Goal: Task Accomplishment & Management: Use online tool/utility

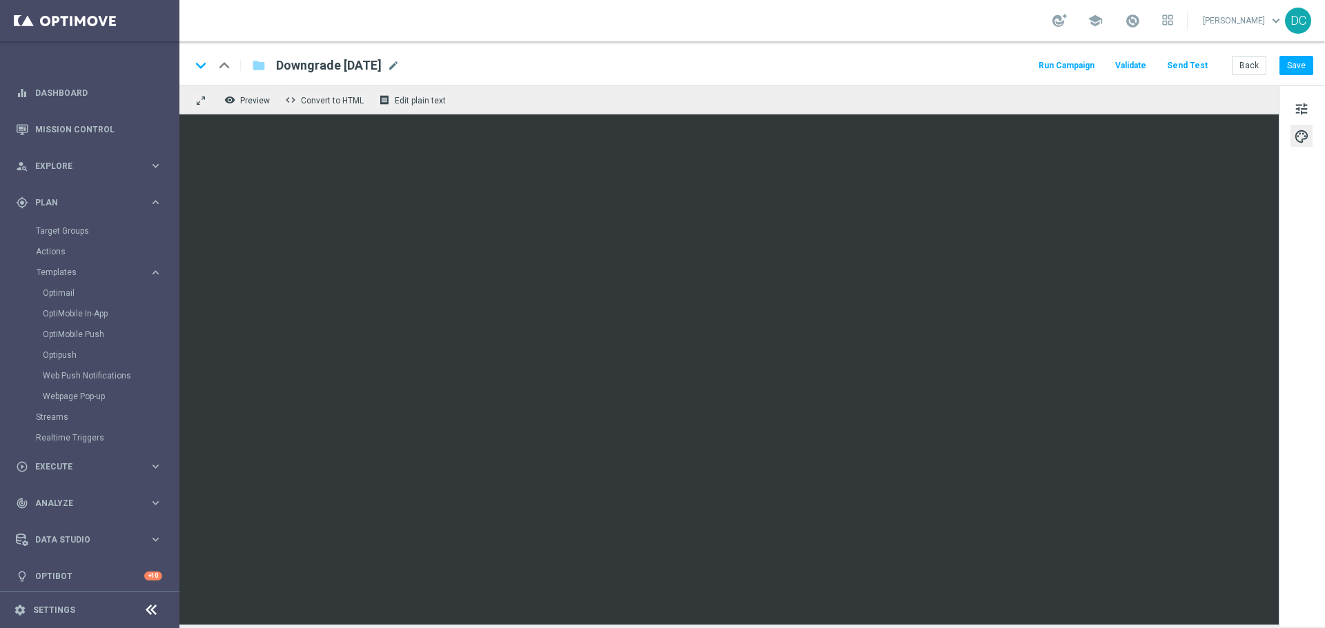
scroll to position [6, 0]
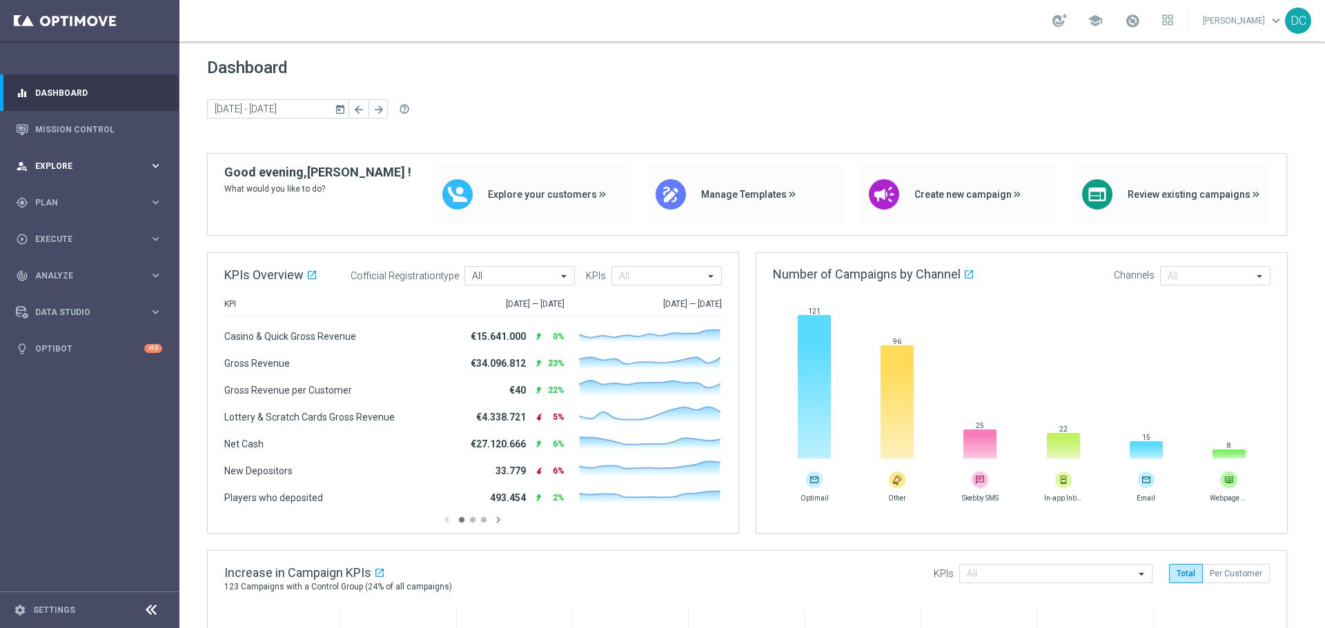
click at [97, 160] on div "person_search Explore" at bounding box center [82, 166] width 133 height 12
click at [86, 372] on span "Plan" at bounding box center [92, 368] width 114 height 8
click at [85, 273] on span "Templates" at bounding box center [86, 272] width 99 height 8
click at [91, 333] on link "OptiMobile Push" at bounding box center [93, 334] width 101 height 11
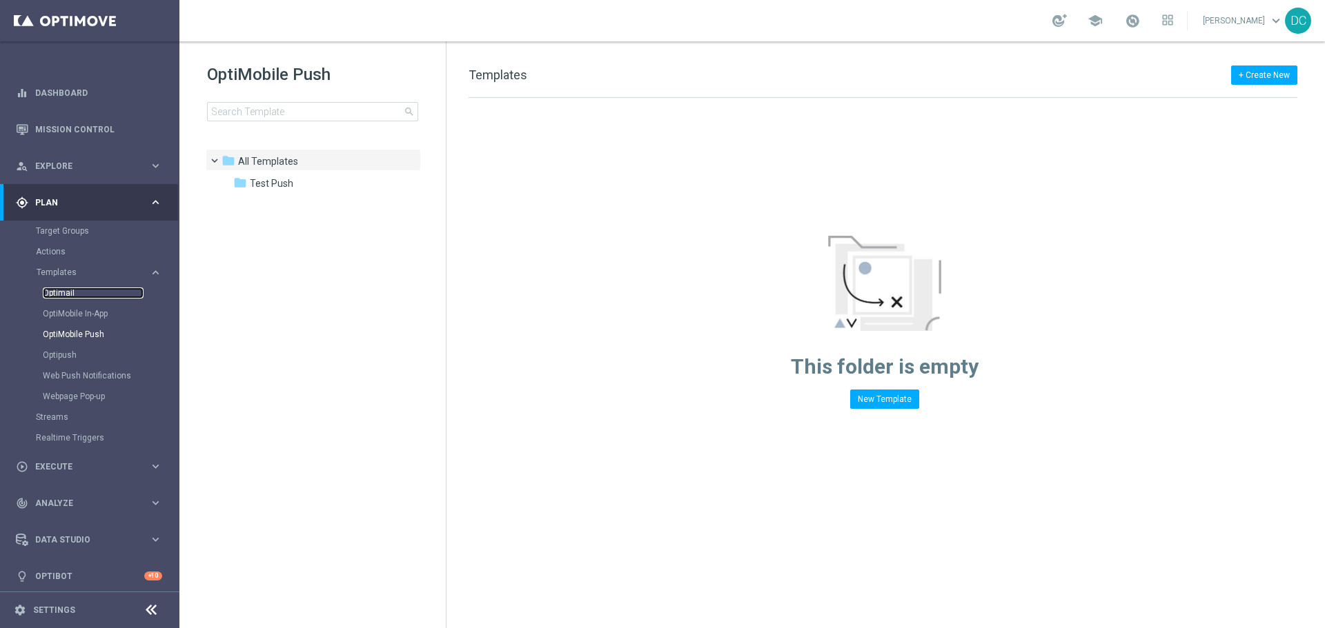
click at [77, 293] on link "Optimail" at bounding box center [93, 293] width 101 height 11
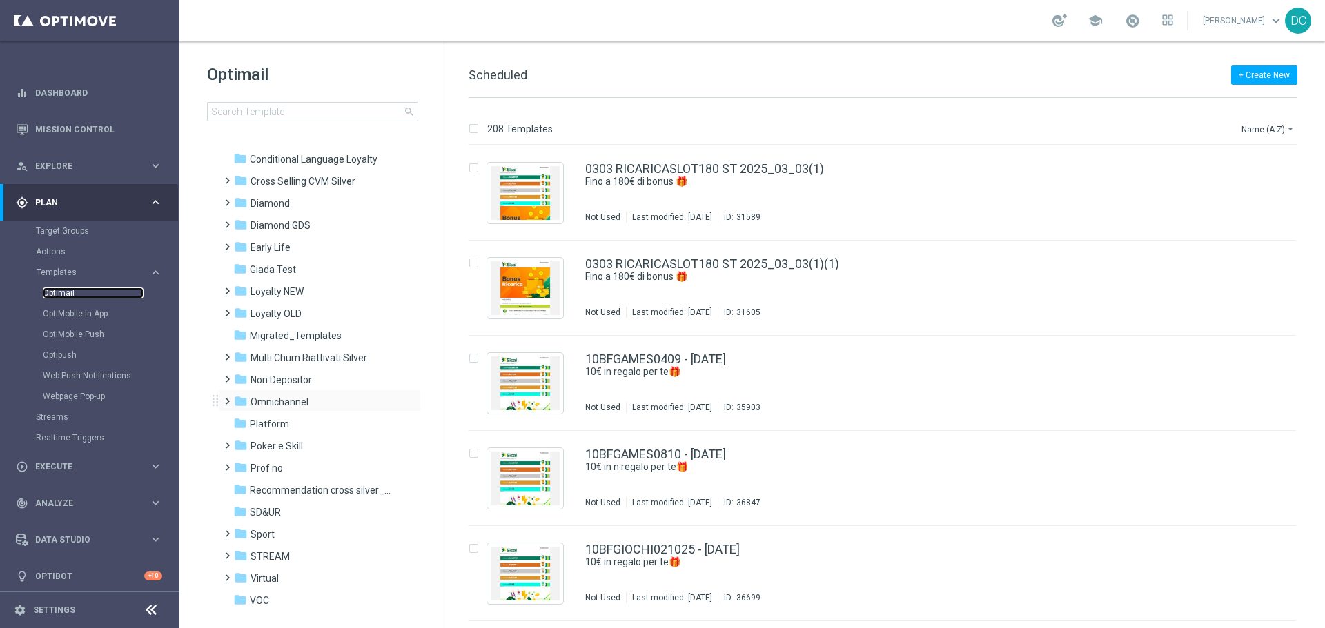
scroll to position [133, 0]
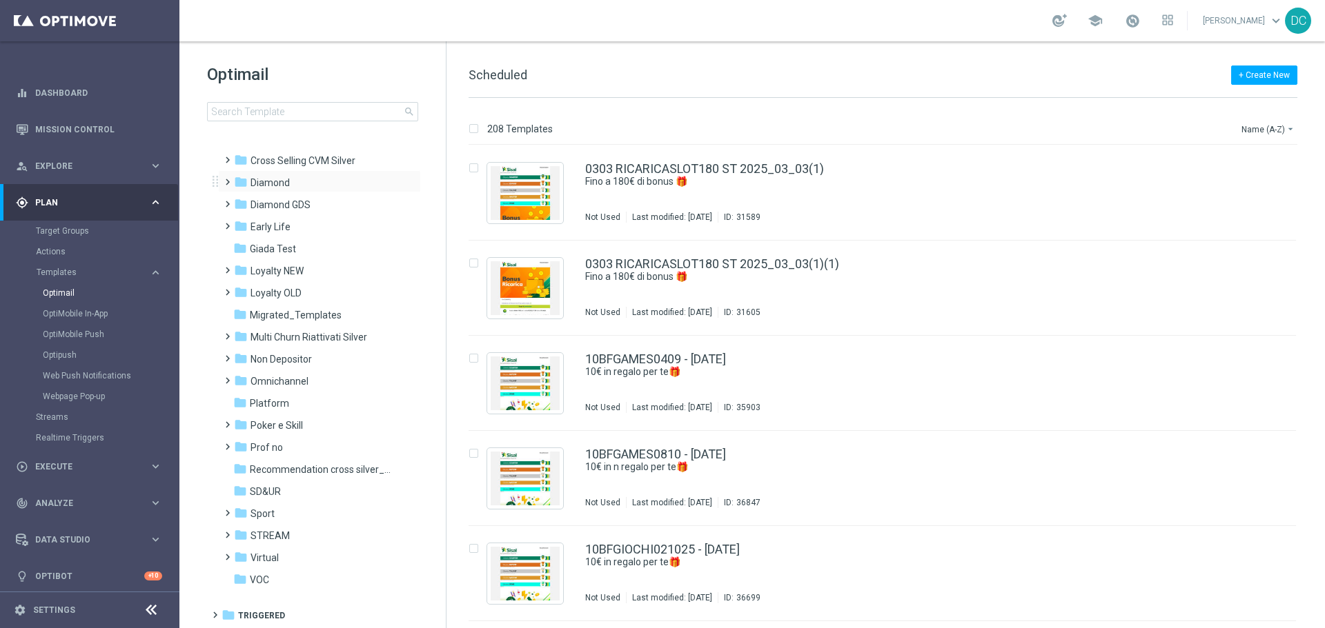
click at [225, 179] on span at bounding box center [224, 176] width 6 height 6
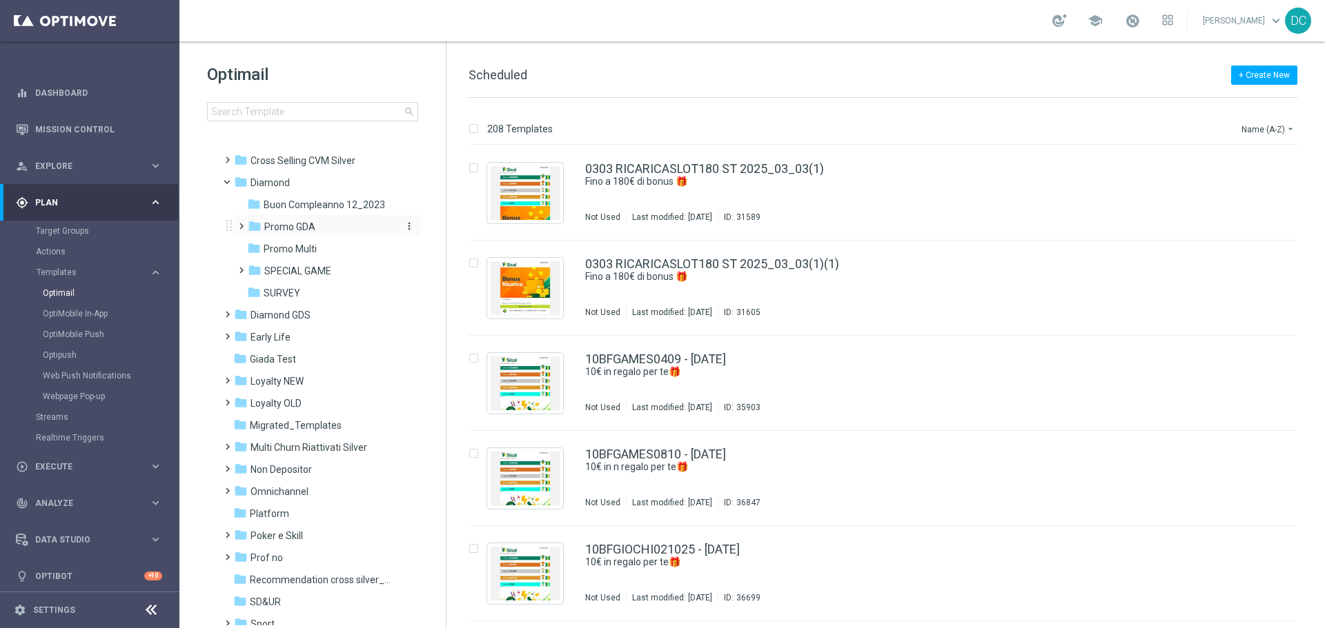
click at [284, 222] on span "Promo GDA" at bounding box center [289, 227] width 51 height 12
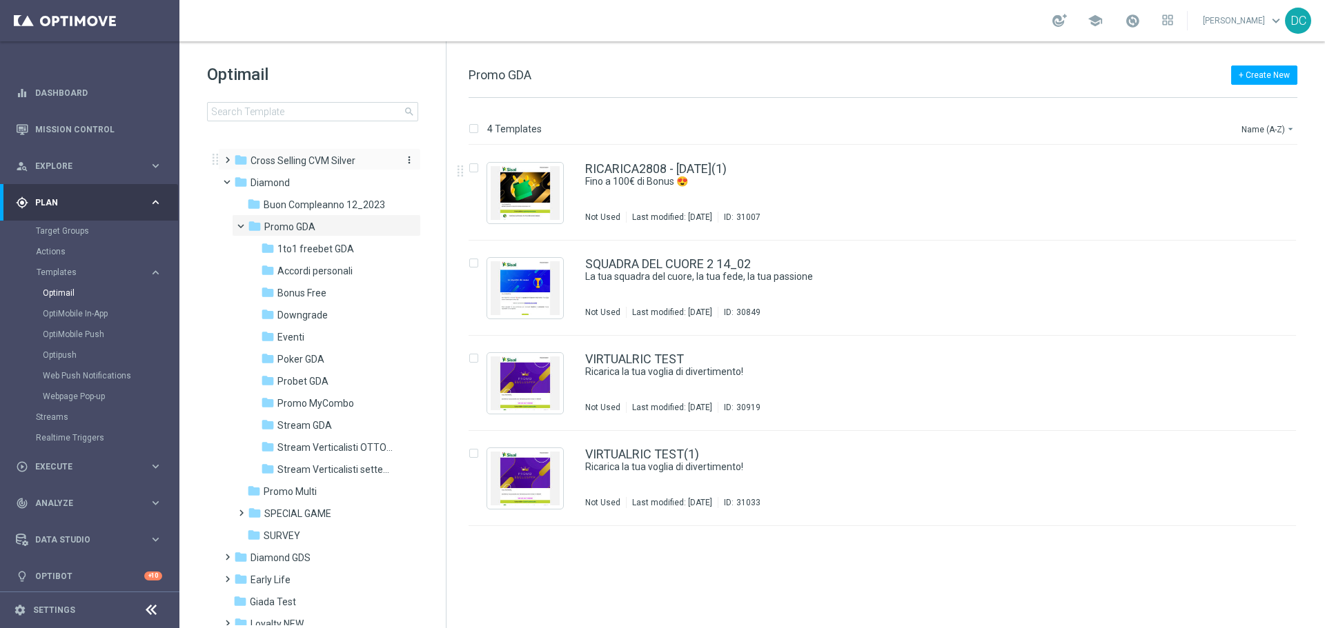
click at [270, 156] on span "Cross Selling CVM Silver" at bounding box center [302, 161] width 105 height 12
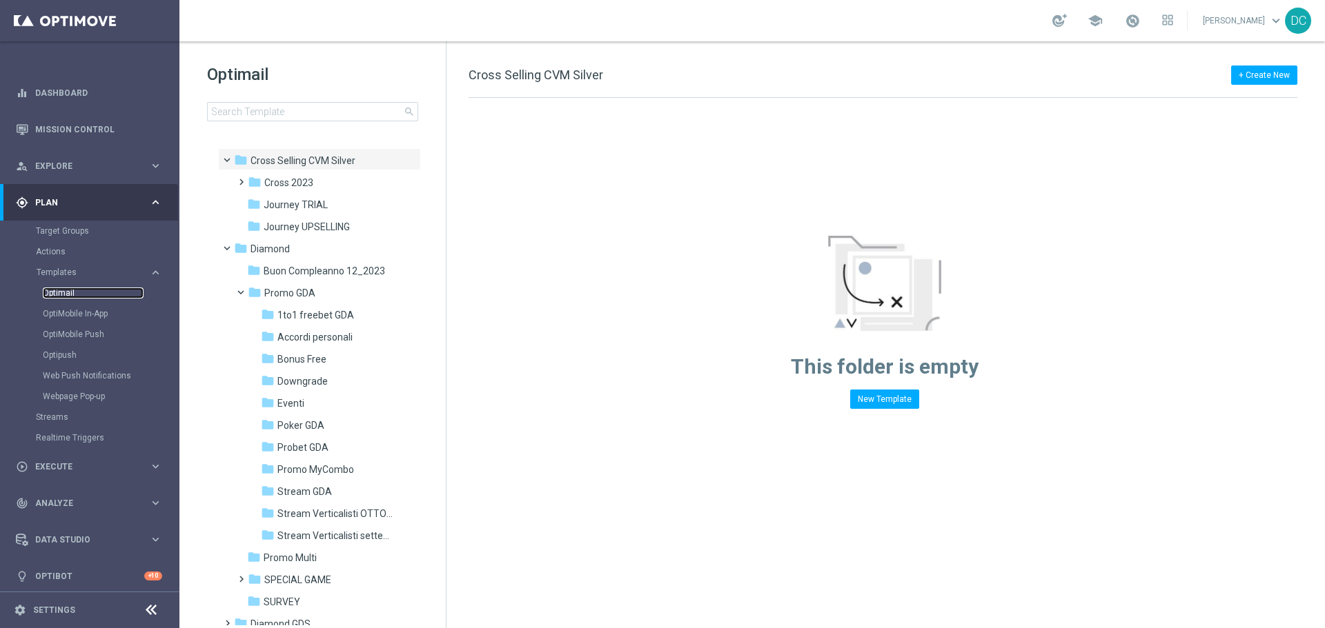
click at [63, 292] on link "Optimail" at bounding box center [93, 293] width 101 height 11
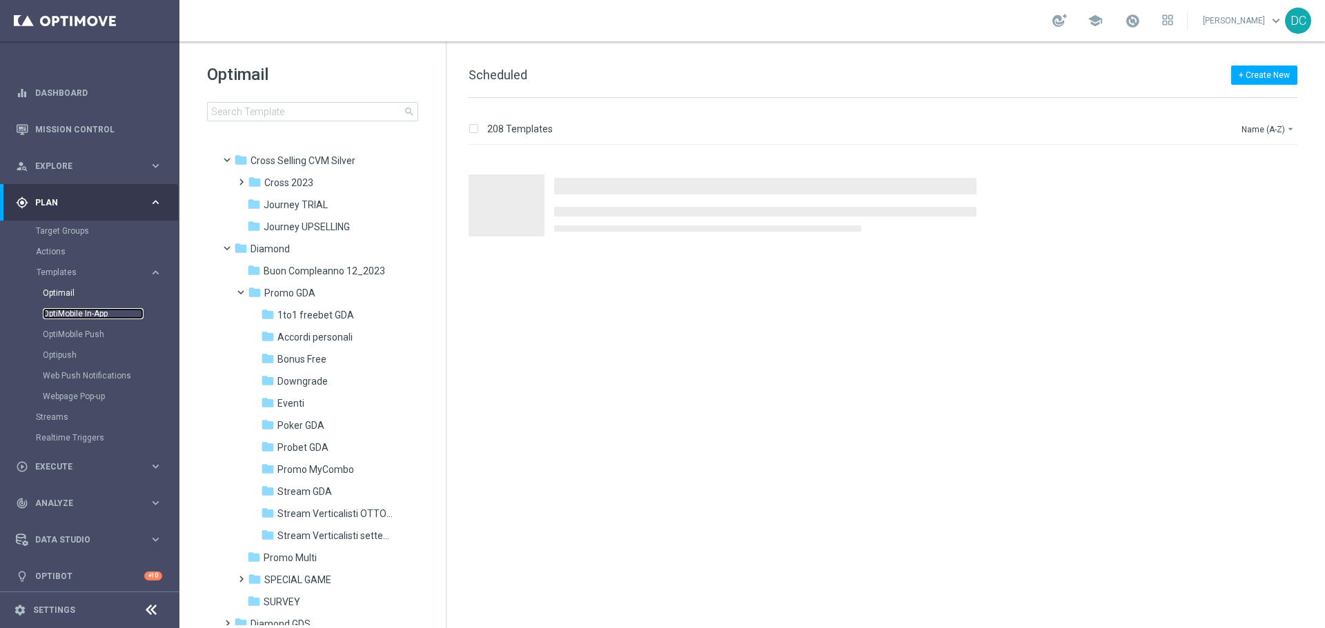
click at [77, 313] on link "OptiMobile In-App" at bounding box center [93, 313] width 101 height 11
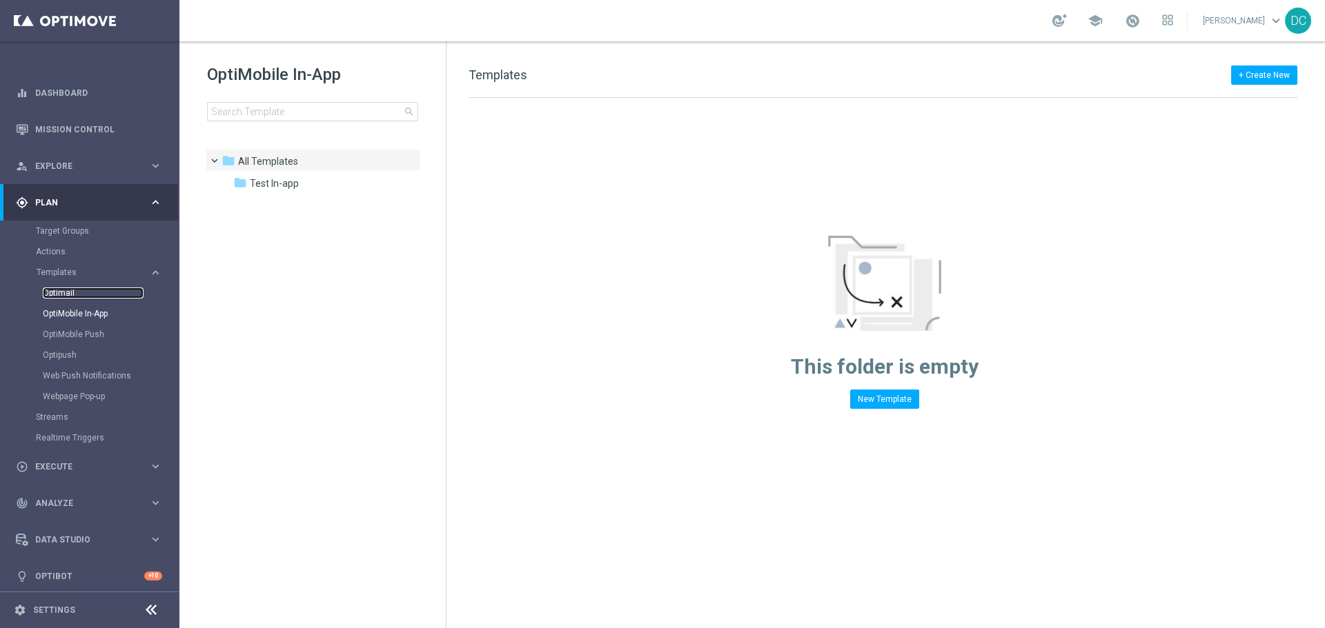
click at [59, 292] on link "Optimail" at bounding box center [93, 293] width 101 height 11
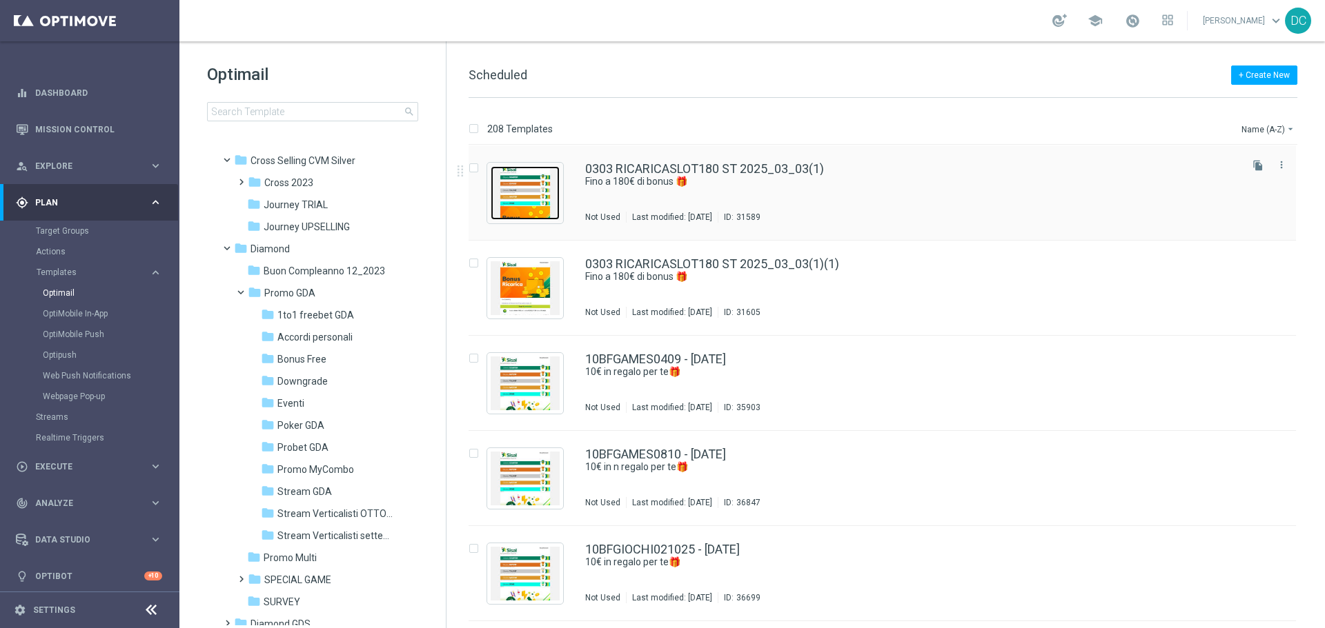
click at [535, 199] on img "Press SPACE to select this row." at bounding box center [524, 193] width 69 height 54
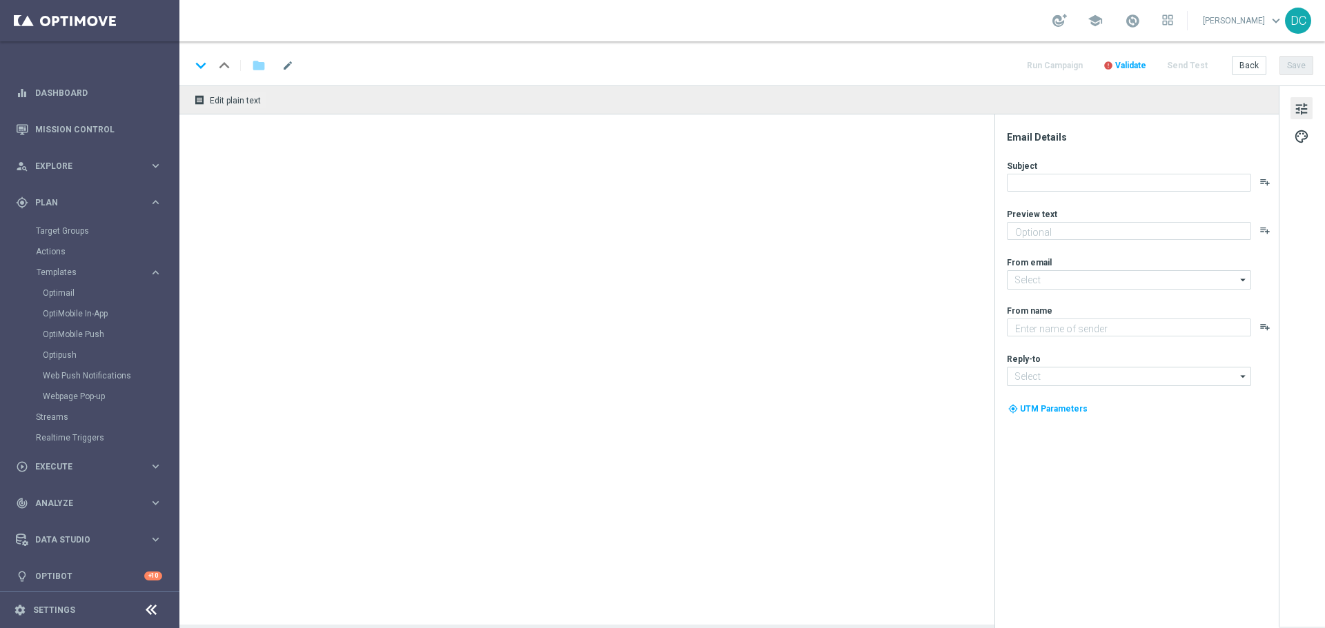
type textarea "Scopri la promozione che ti abbiamo riservato"
type input "[EMAIL_ADDRESS][DOMAIN_NAME]"
type textarea "Sisal"
type input "[EMAIL_ADDRESS][DOMAIN_NAME]"
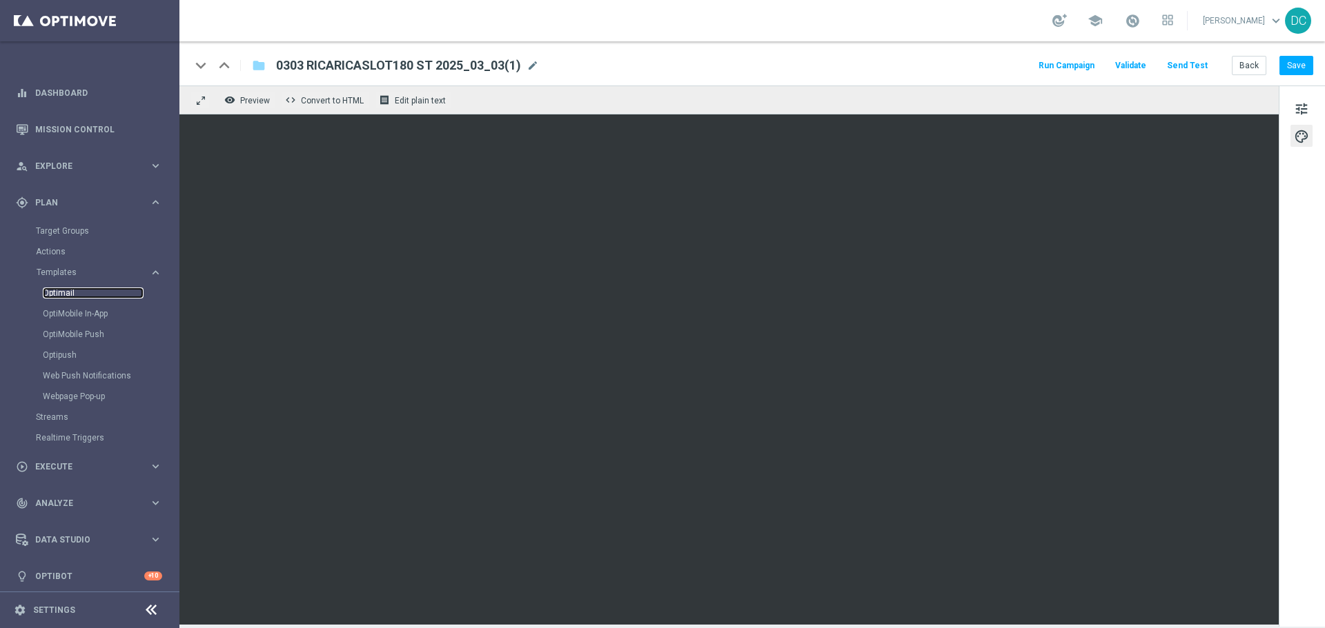
click at [61, 290] on link "Optimail" at bounding box center [93, 293] width 101 height 11
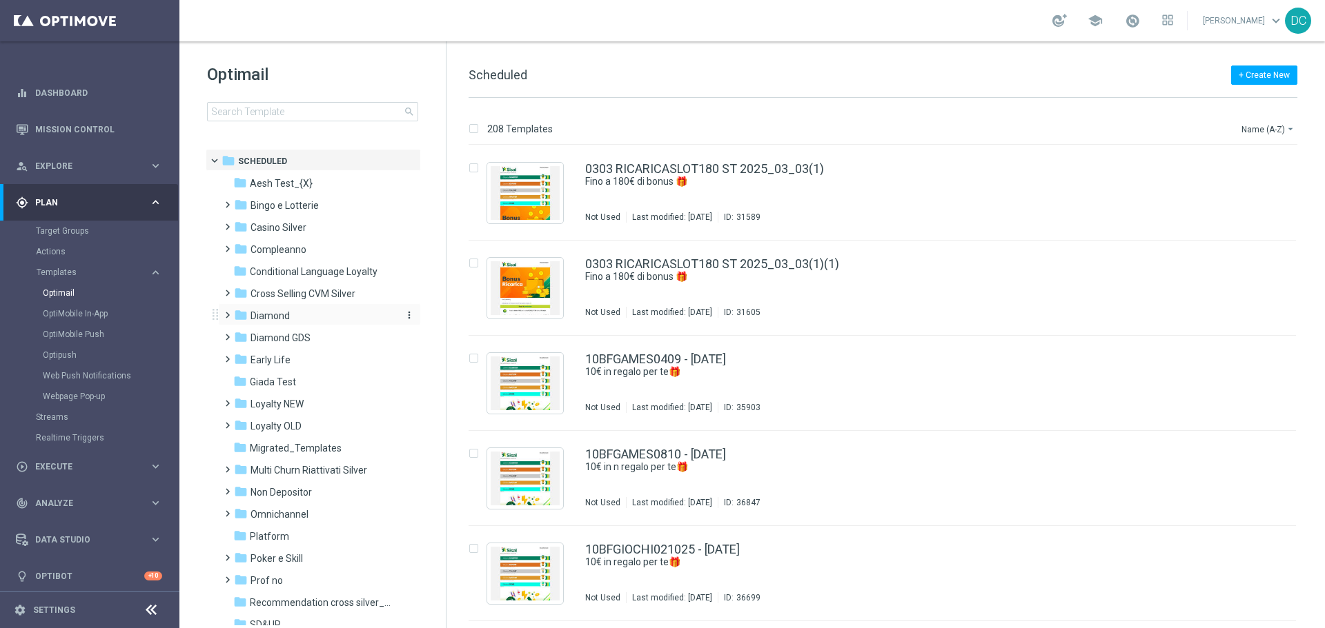
click at [267, 319] on span "Diamond" at bounding box center [269, 316] width 39 height 12
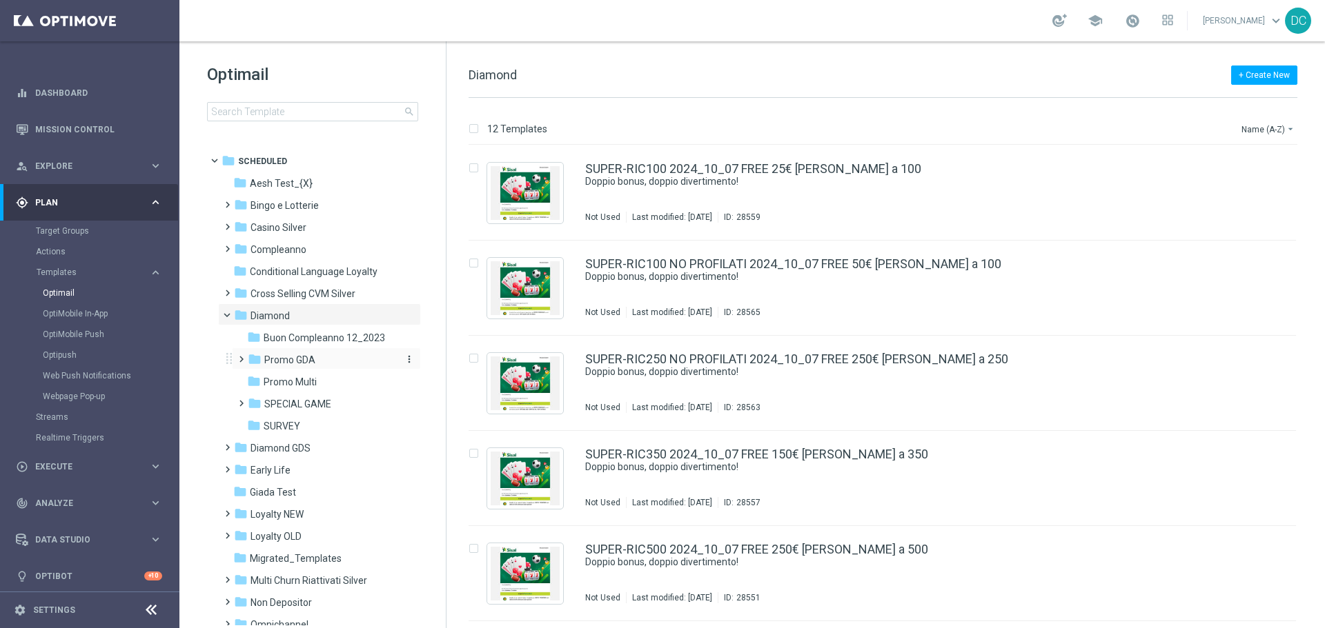
click at [301, 360] on span "Promo GDA" at bounding box center [289, 360] width 51 height 12
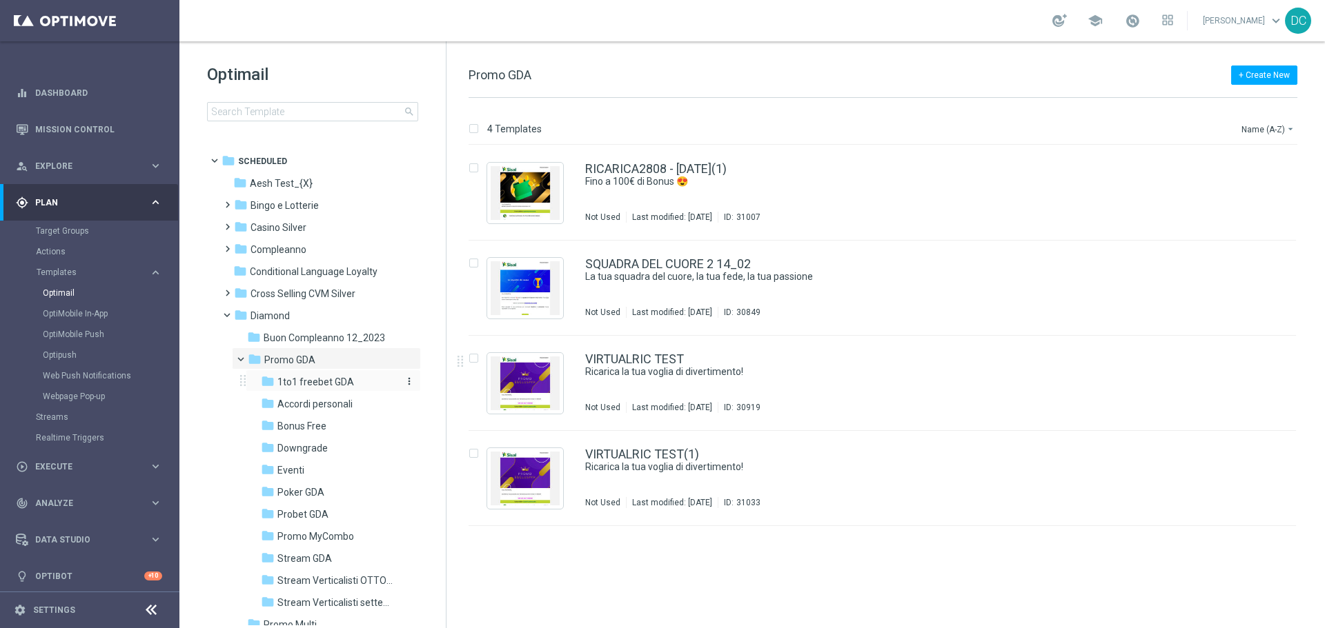
click at [321, 384] on span "1to1 freebet GDA" at bounding box center [315, 382] width 77 height 12
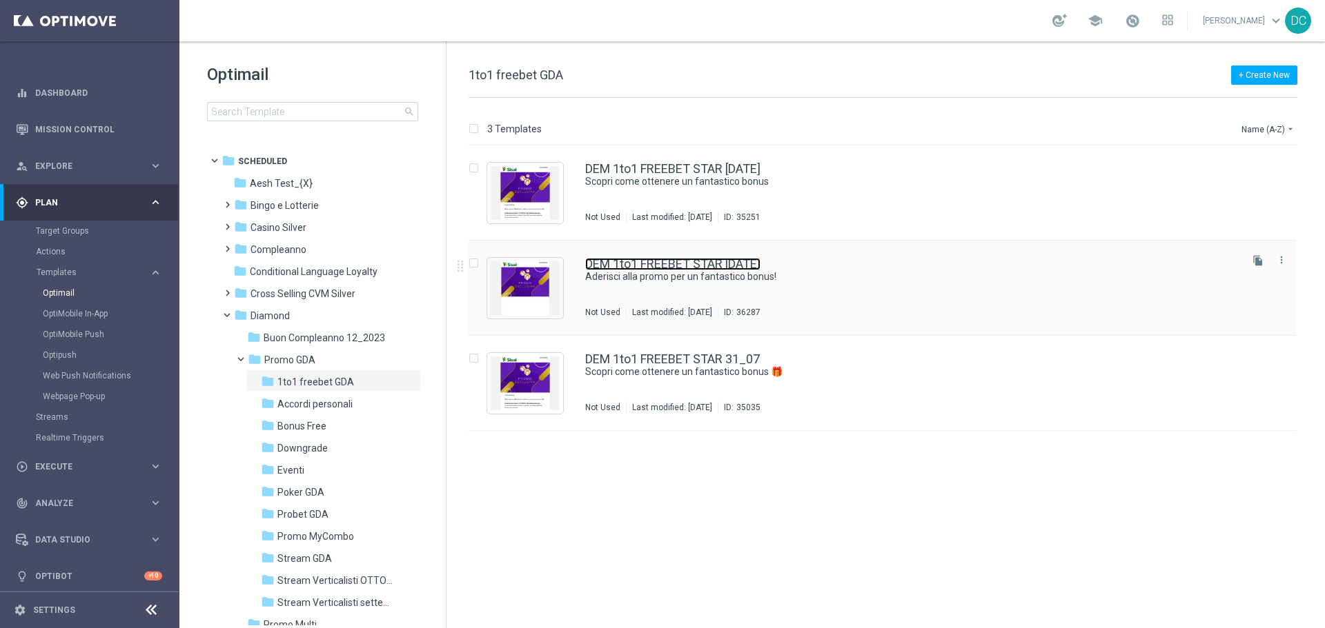
click at [691, 268] on link "DEM 1to1 FREEBET STAR [DATE]" at bounding box center [672, 264] width 175 height 12
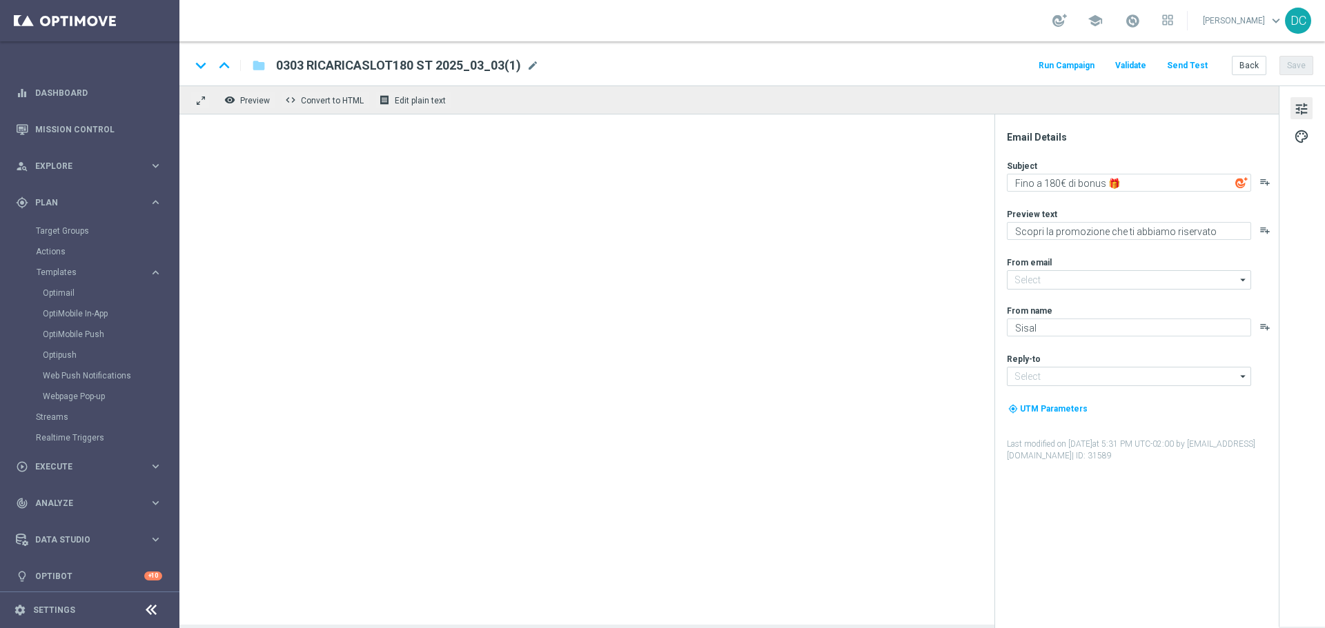
type textarea "Aderisci alla promo per un fantastico bonus!"
type textarea "Super promo per te"
type input "[EMAIL_ADDRESS][DOMAIN_NAME]"
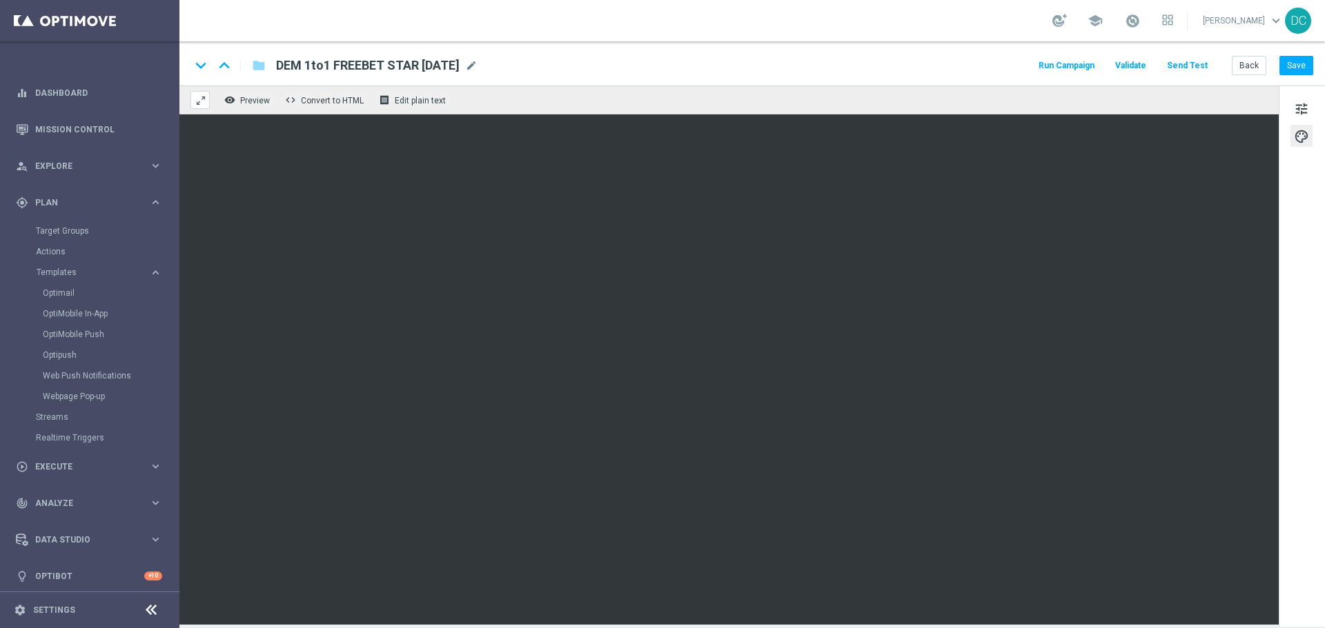
click at [201, 101] on span at bounding box center [200, 100] width 11 height 11
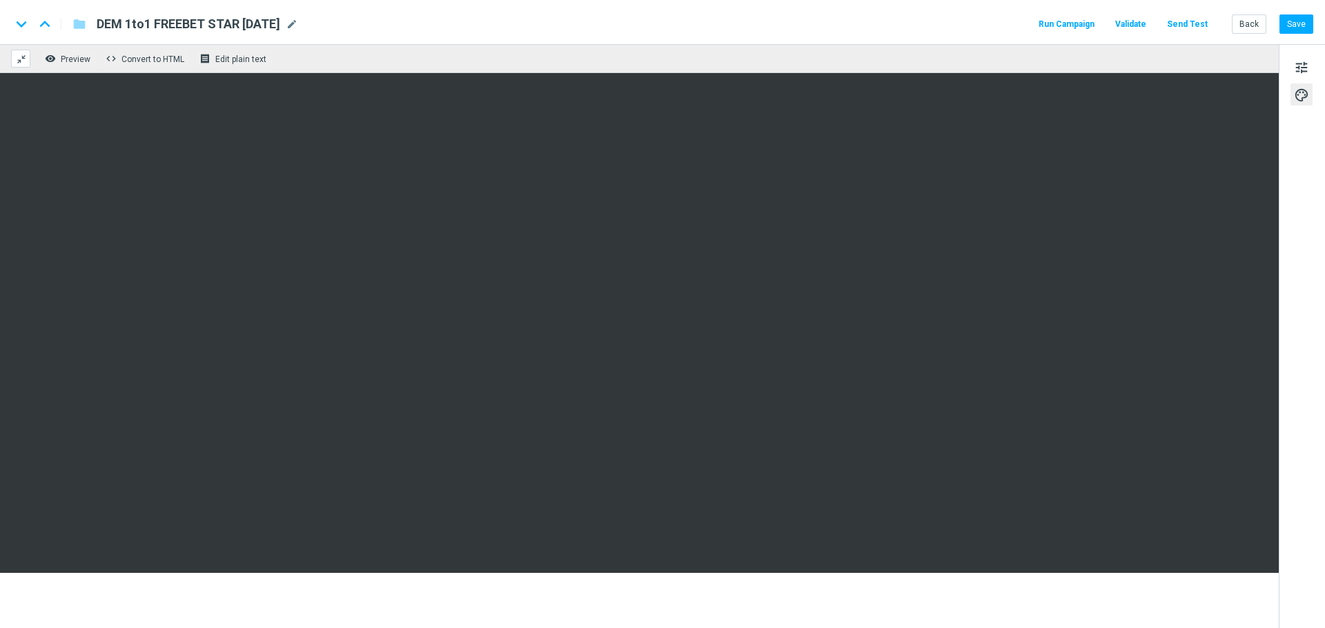
click at [23, 57] on span at bounding box center [21, 59] width 11 height 11
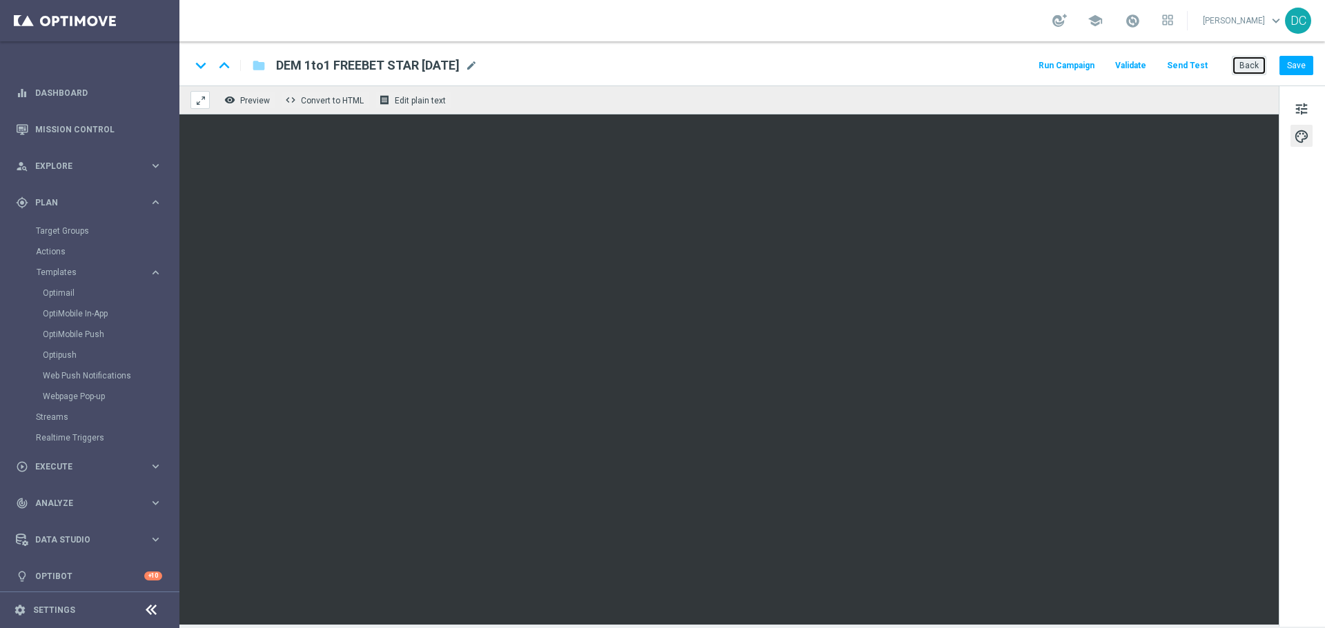
click at [1242, 68] on button "Back" at bounding box center [1248, 65] width 34 height 19
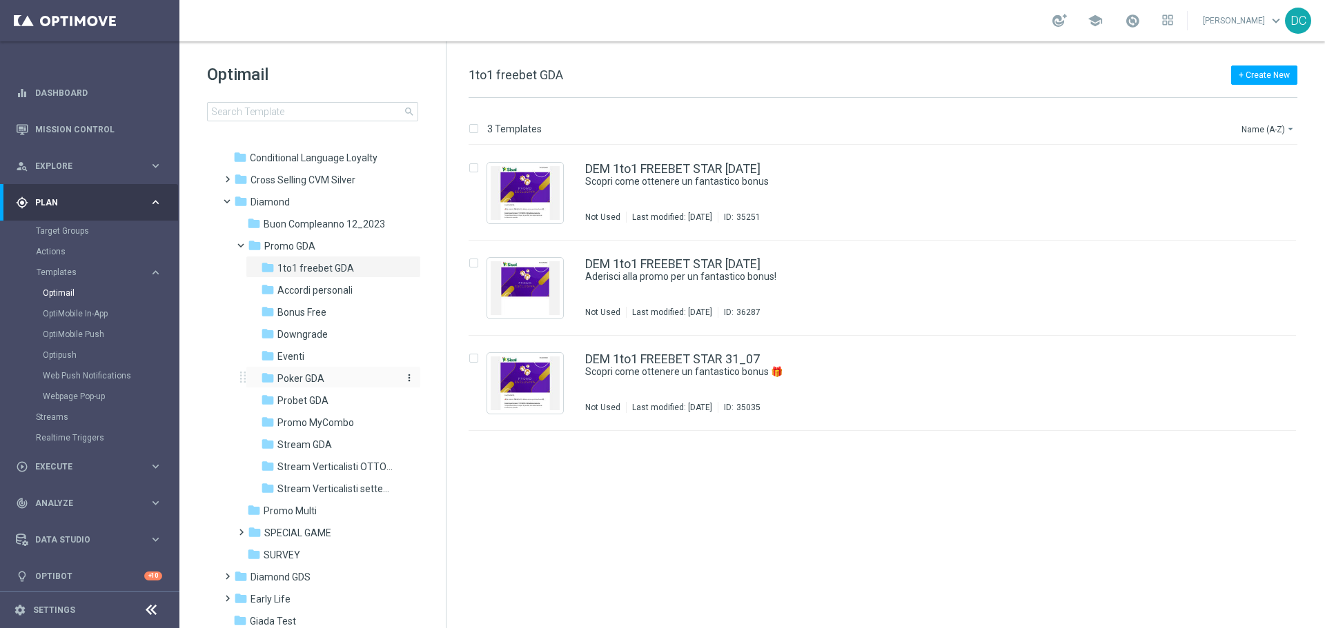
scroll to position [138, 0]
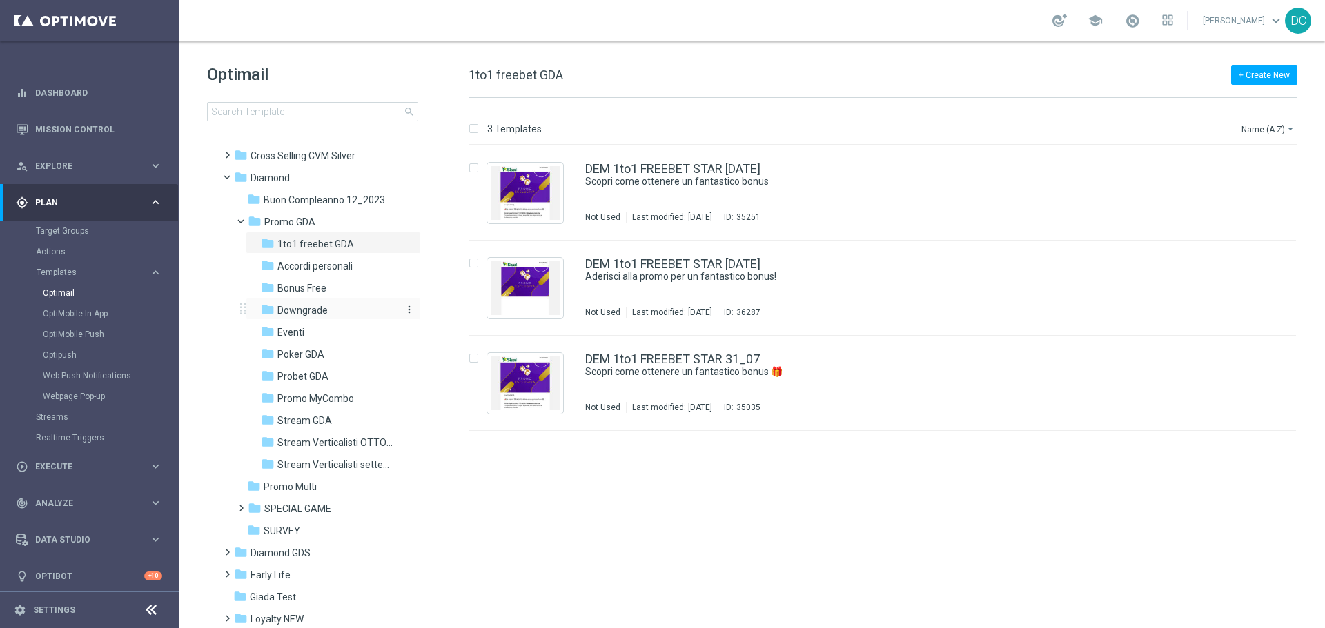
click at [310, 304] on span "Downgrade" at bounding box center [302, 310] width 50 height 12
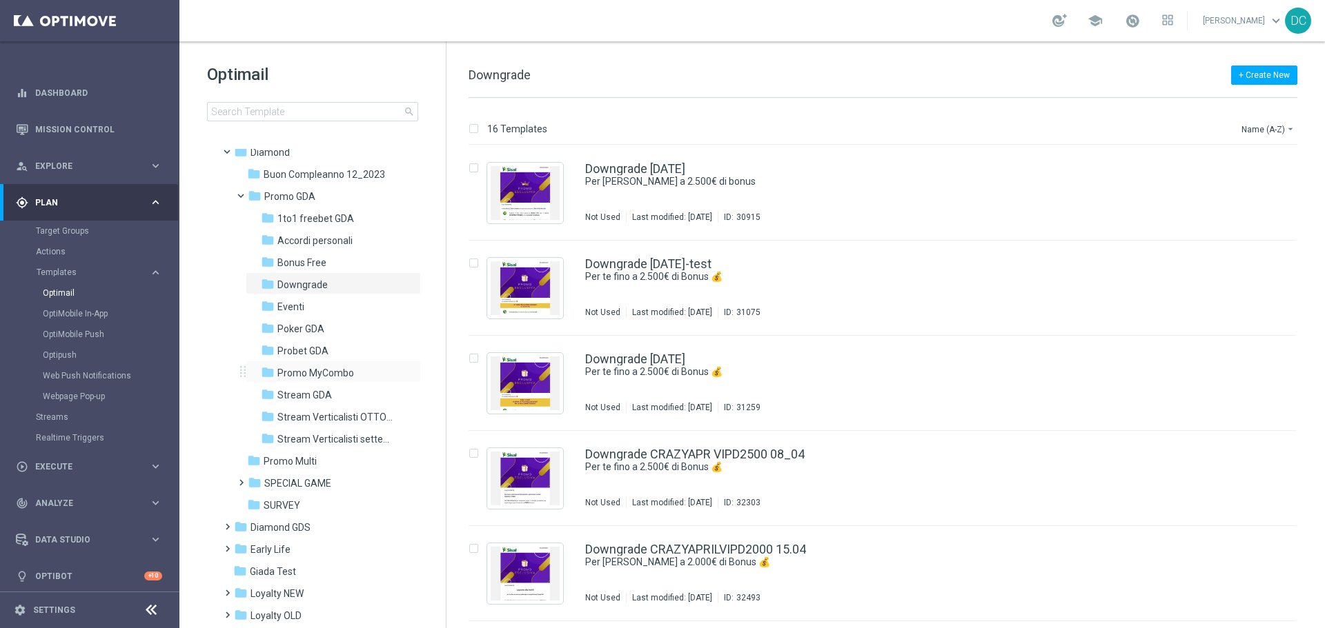
scroll to position [207, 0]
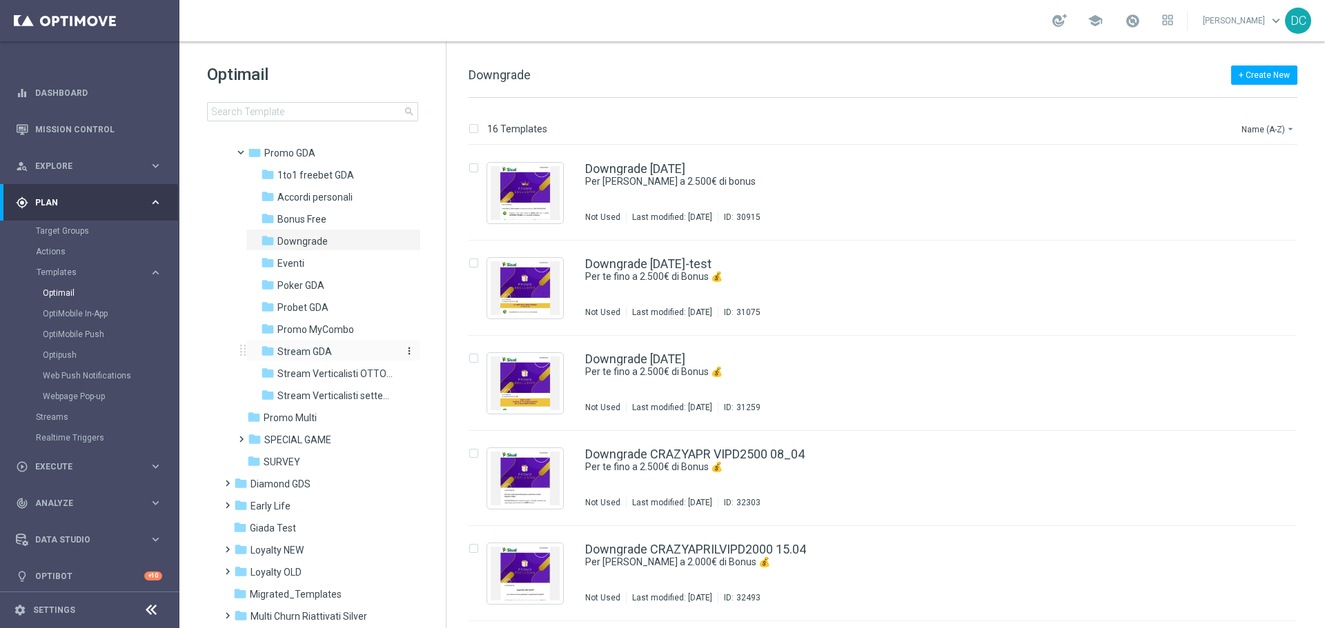
click at [330, 352] on div "folder Stream GDA" at bounding box center [329, 352] width 136 height 16
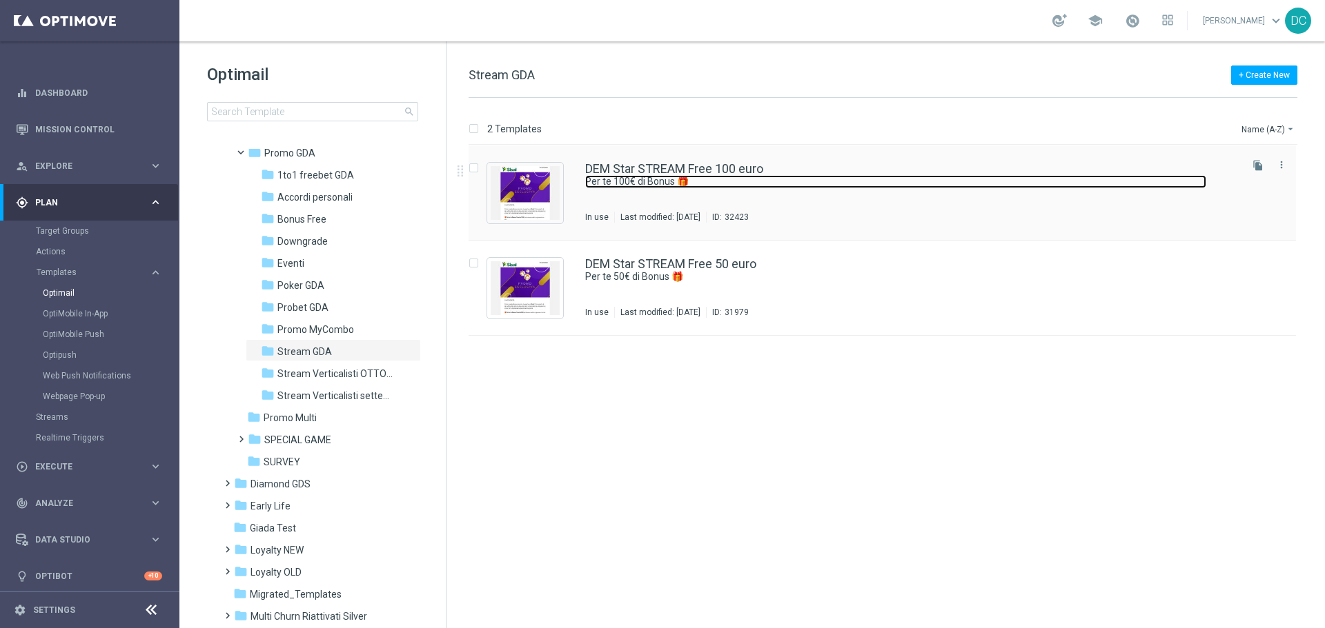
click at [652, 181] on link "Per te 100€ di Bonus 🎁" at bounding box center [895, 181] width 621 height 13
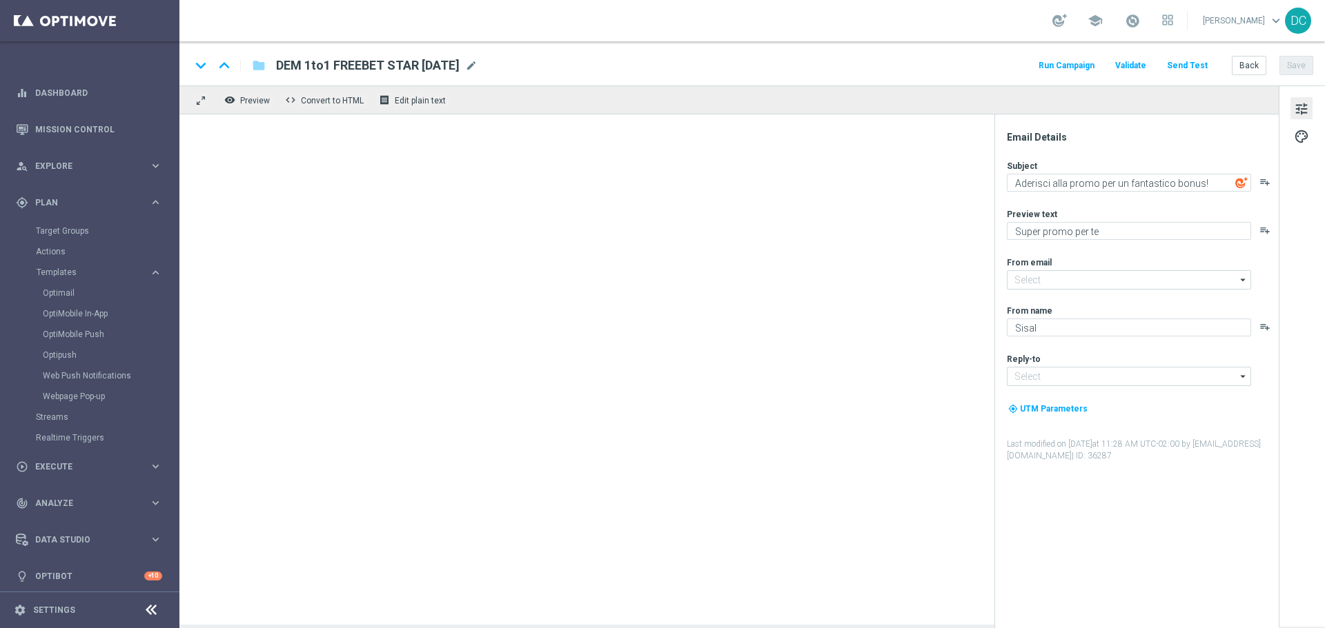
type textarea "Per te 100€ di Bonus 🎁"
type textarea "✨ Emozioni in regalo: 100€ di Bonus Free su Sisal!"
type input "[EMAIL_ADDRESS][DOMAIN_NAME]"
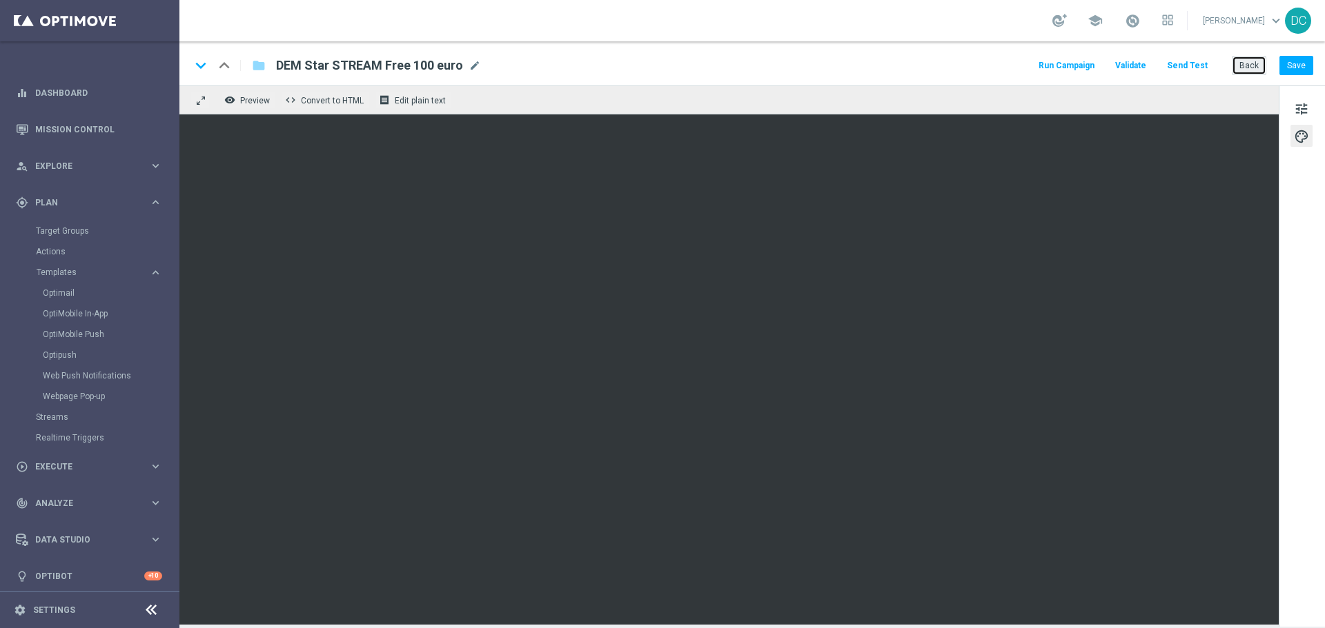
click at [1249, 56] on button "Back" at bounding box center [1248, 65] width 34 height 19
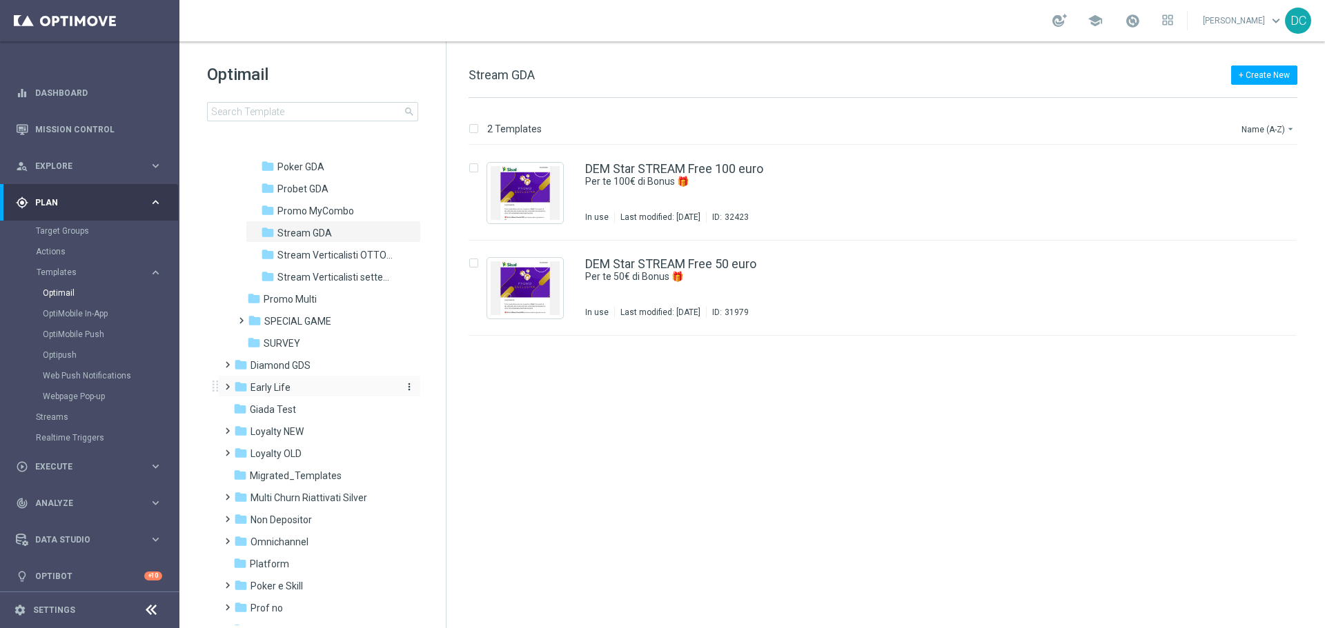
scroll to position [345, 0]
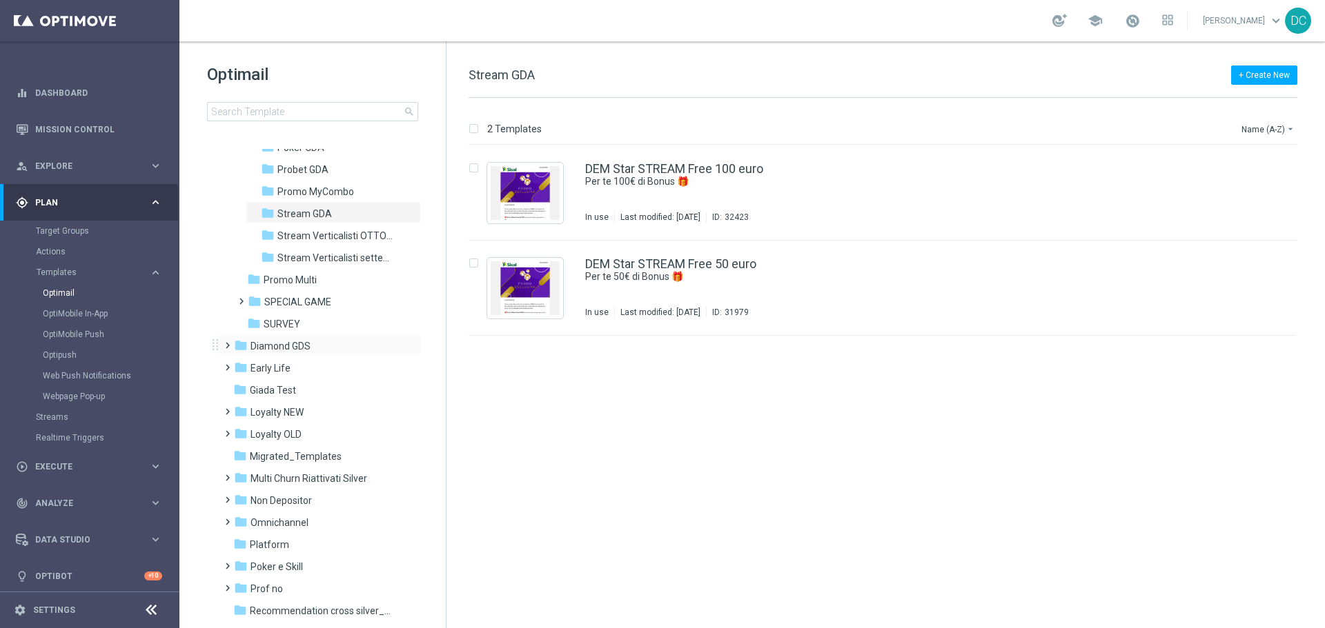
click at [228, 342] on span at bounding box center [224, 340] width 6 height 6
click at [290, 392] on span "Casino Diamond" at bounding box center [299, 390] width 71 height 12
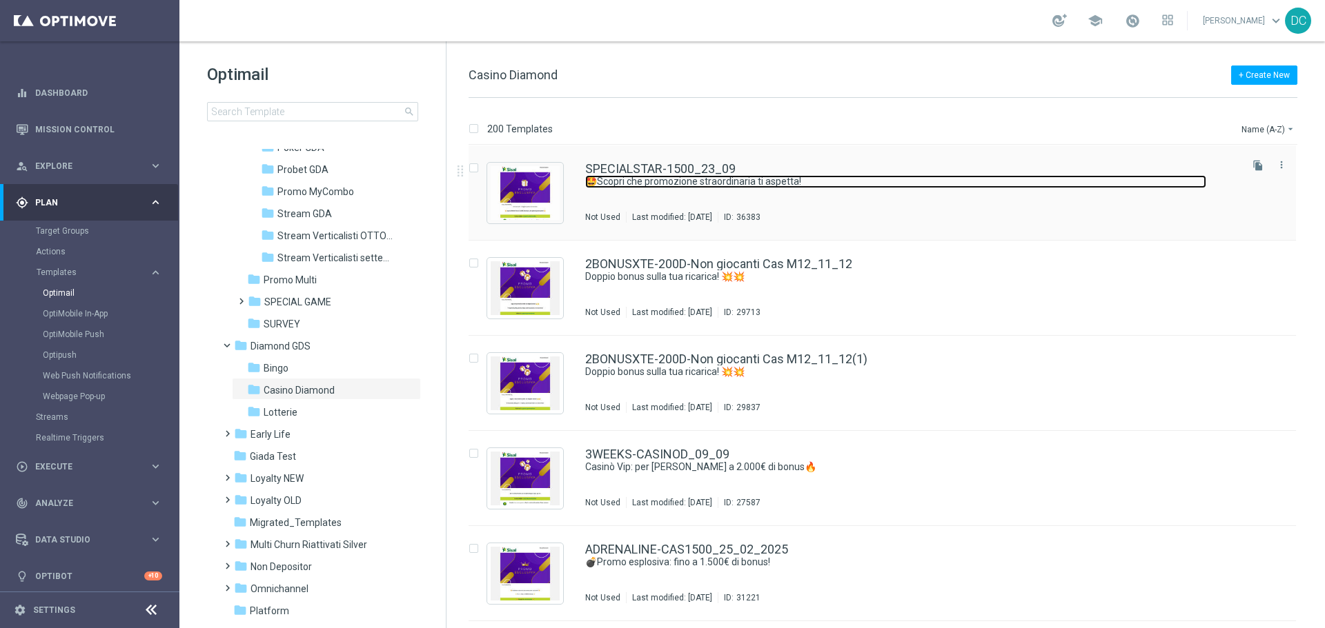
click at [751, 179] on link "🤩Scopri che promozione straordinaria ti aspetta!" at bounding box center [895, 181] width 621 height 13
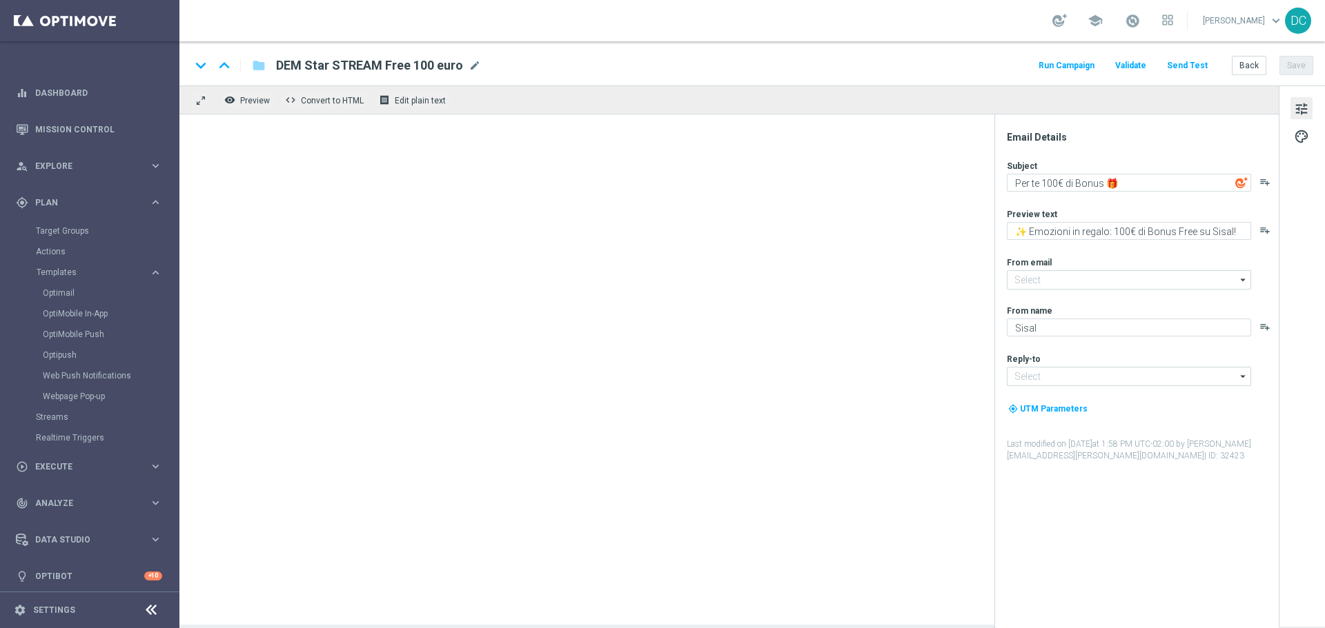
type input "[EMAIL_ADDRESS][DOMAIN_NAME]"
type textarea "🤩Scopri che promozione straordinaria ti aspetta!"
type textarea "Per [PERSON_NAME] a 1.500€ di bonus! 💰"
type textarea "Sisal Vip"
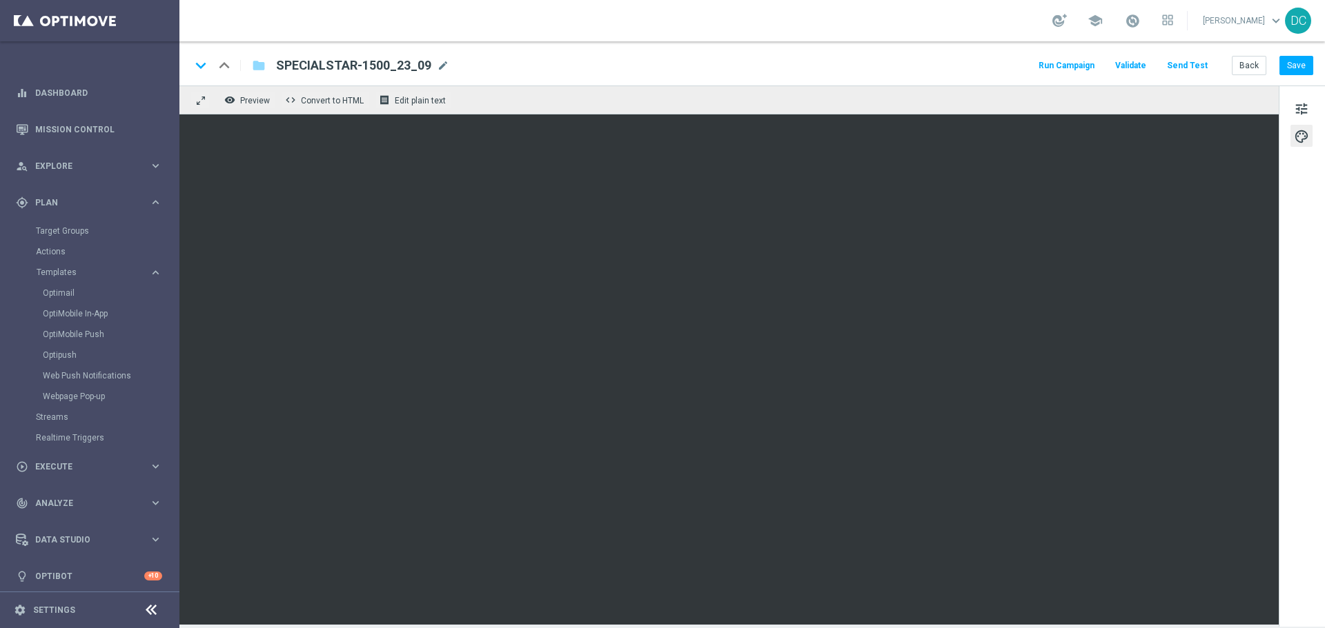
click at [507, 28] on div "school [PERSON_NAME] keyboard_arrow_down DC" at bounding box center [751, 20] width 1145 height 41
click at [62, 230] on link "Target Groups" at bounding box center [90, 231] width 108 height 11
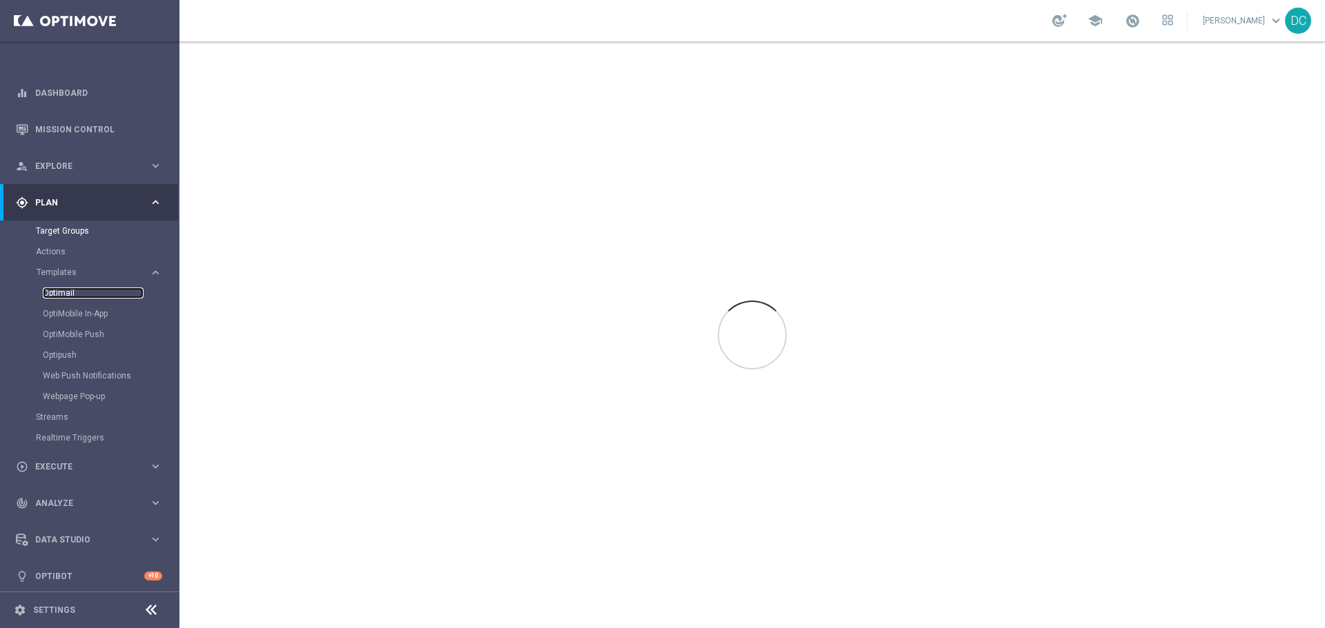
click at [46, 293] on link "Optimail" at bounding box center [93, 293] width 101 height 11
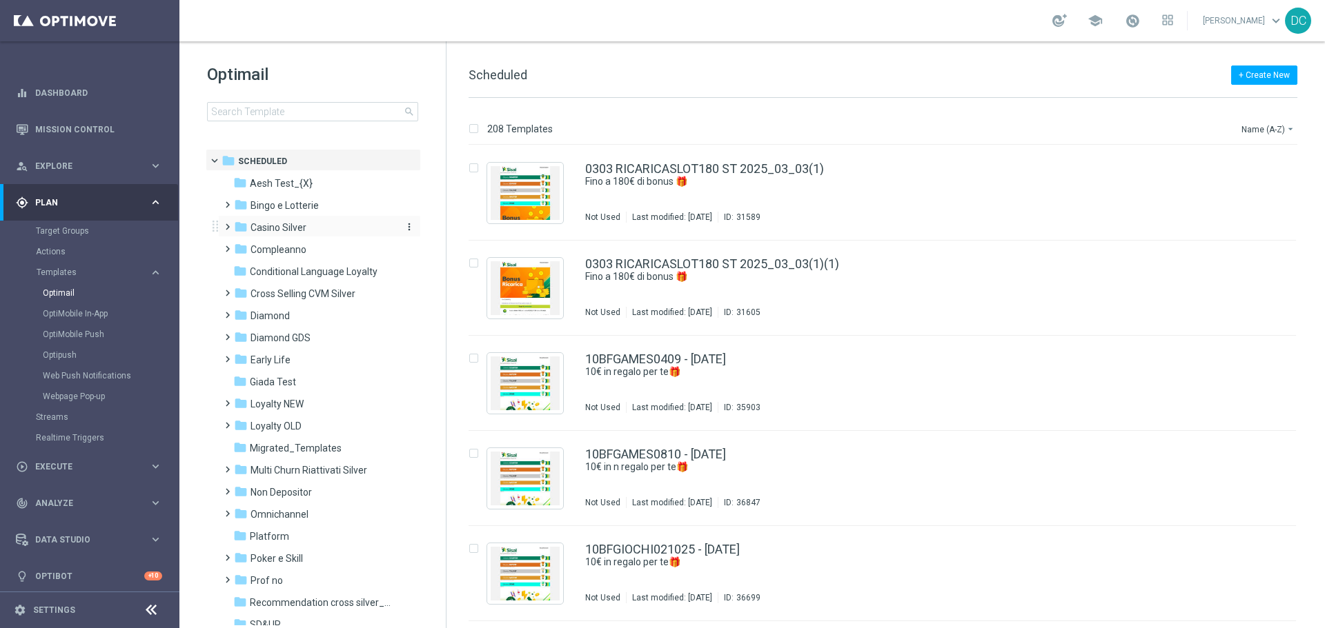
click at [259, 229] on span "Casino Silver" at bounding box center [278, 227] width 56 height 12
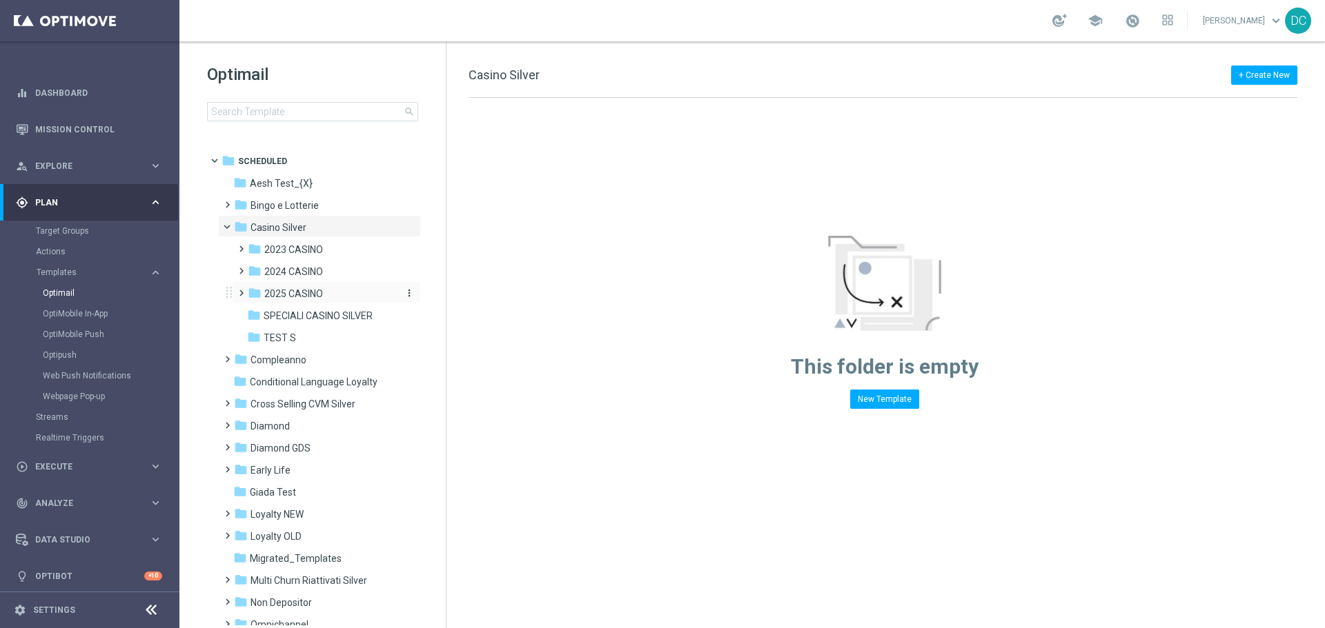
click at [299, 291] on span "2025 CASINO" at bounding box center [293, 294] width 59 height 12
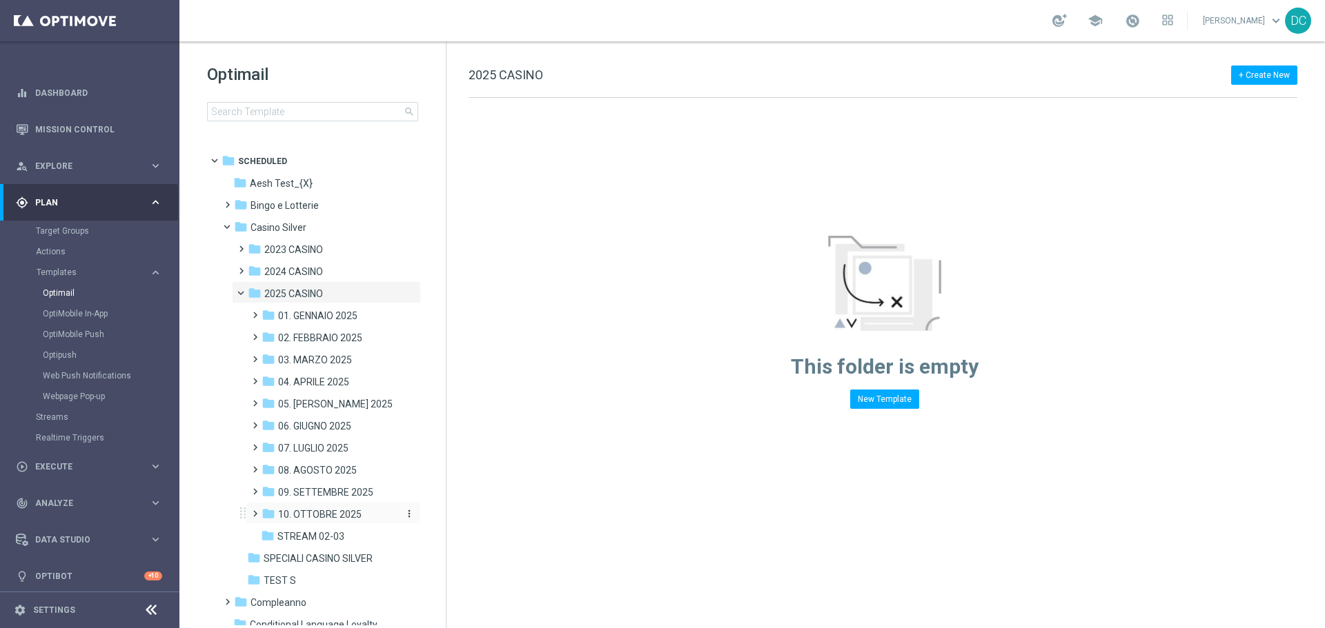
click at [317, 519] on span "10. OTTOBRE 2025" at bounding box center [319, 514] width 83 height 12
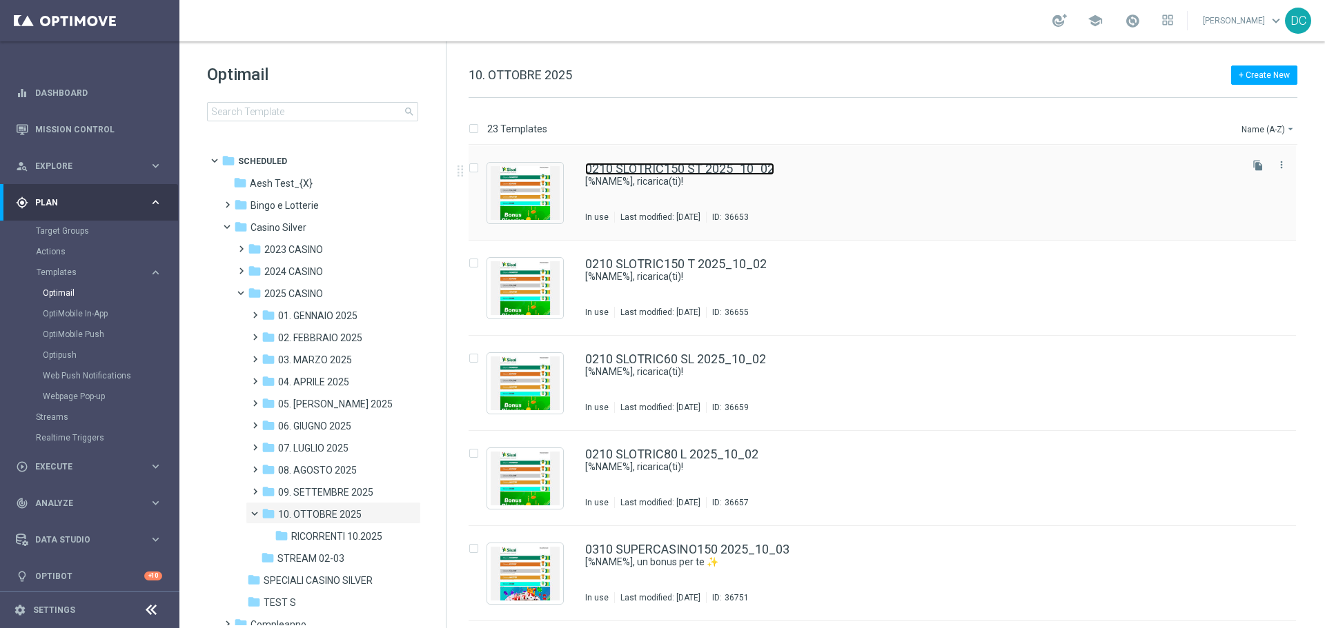
click at [689, 173] on link "0210 SLOTRIC150 ST 2025_10_02" at bounding box center [679, 169] width 189 height 12
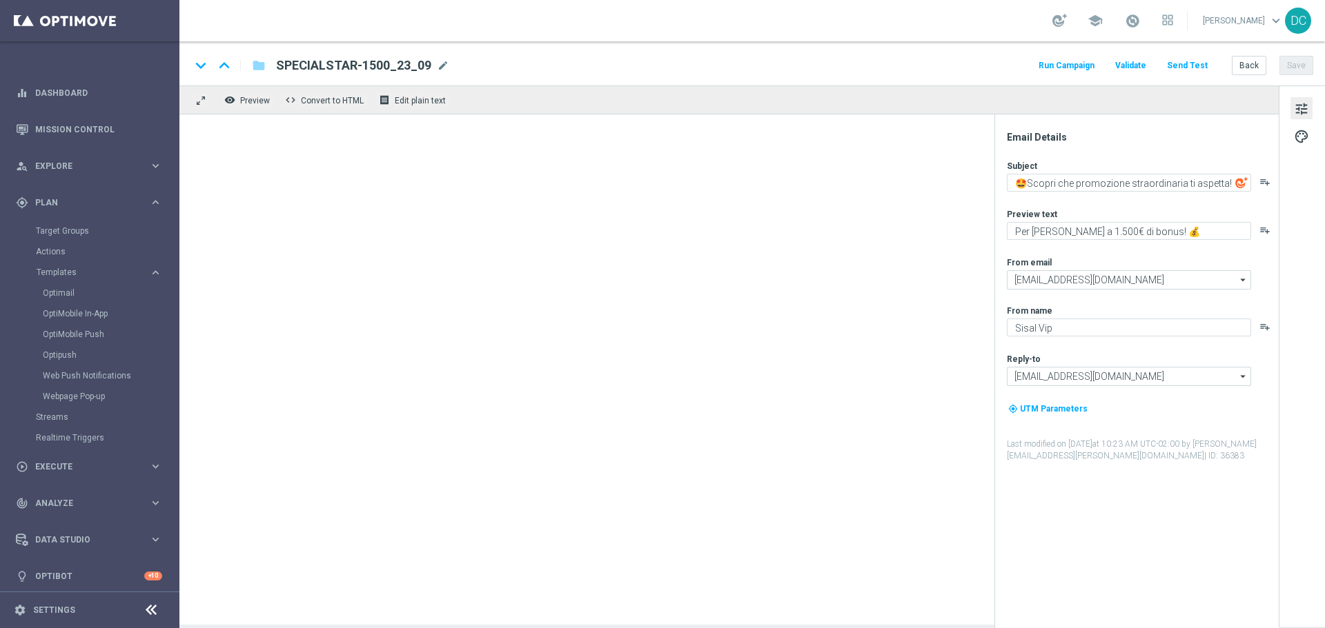
type textarea "[%NAME%], ricarica(ti)!"
type textarea "Un bonus incredibile ti aspetta"
type input "[EMAIL_ADDRESS][DOMAIN_NAME]"
type textarea "Sisal"
type input "[EMAIL_ADDRESS][DOMAIN_NAME]"
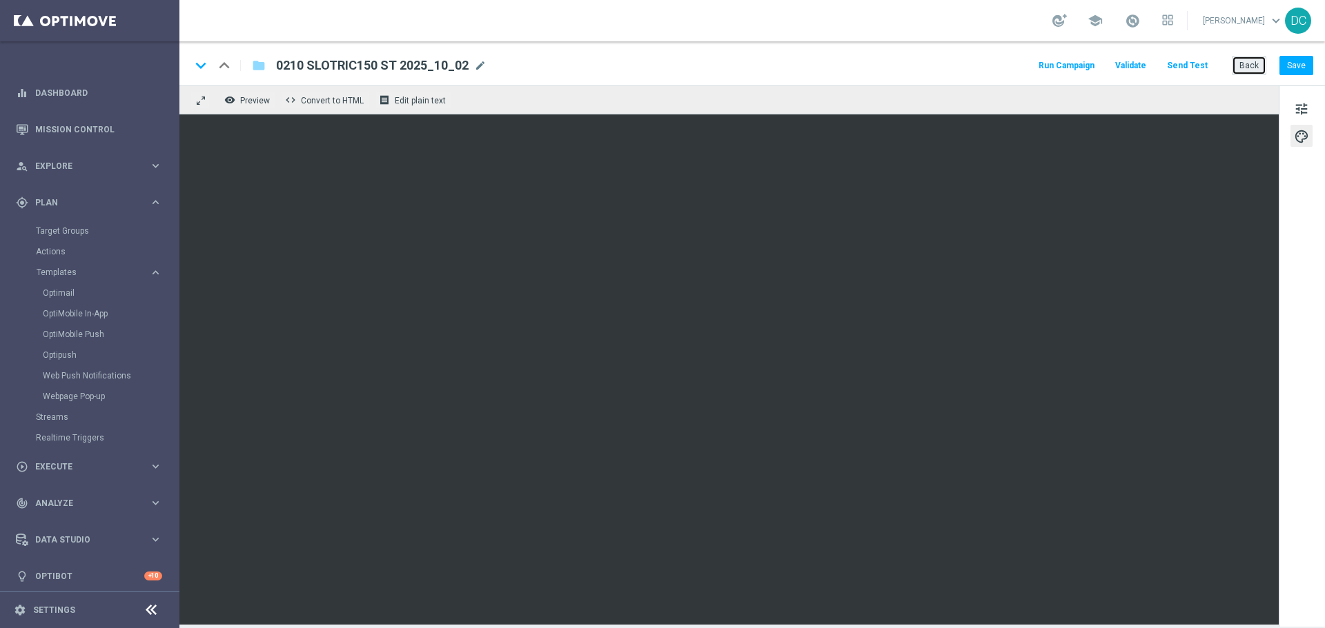
click at [1238, 65] on button "Back" at bounding box center [1248, 65] width 34 height 19
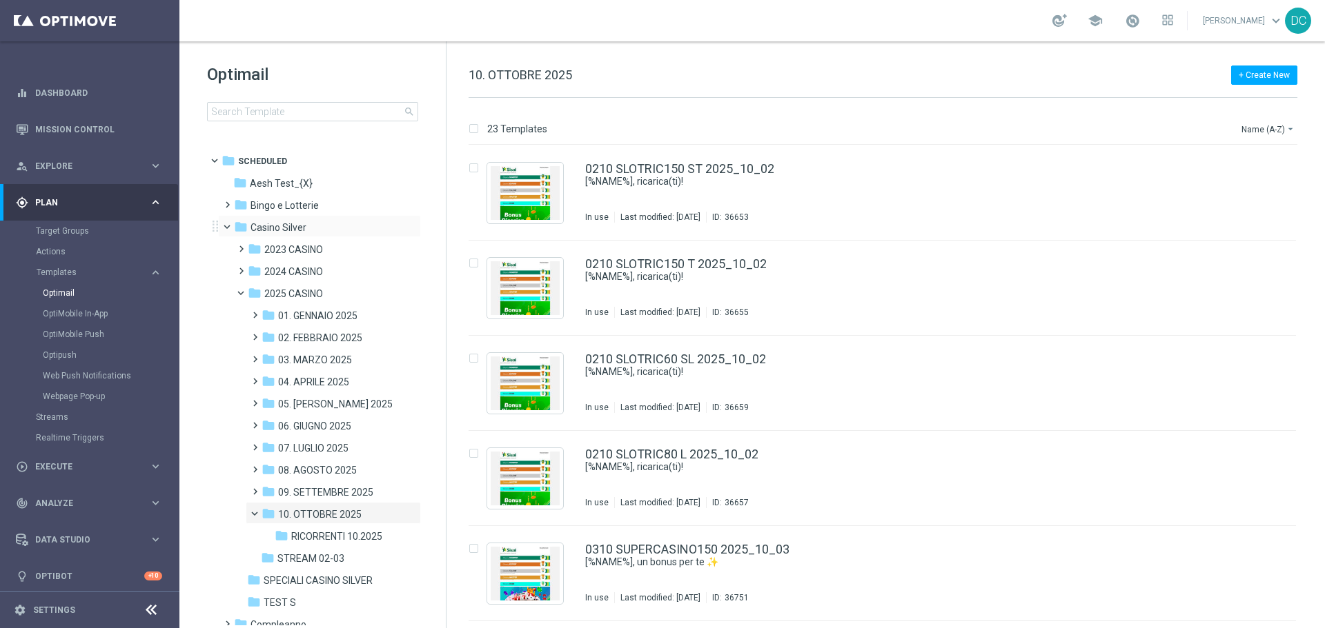
click at [230, 226] on span at bounding box center [233, 224] width 6 height 6
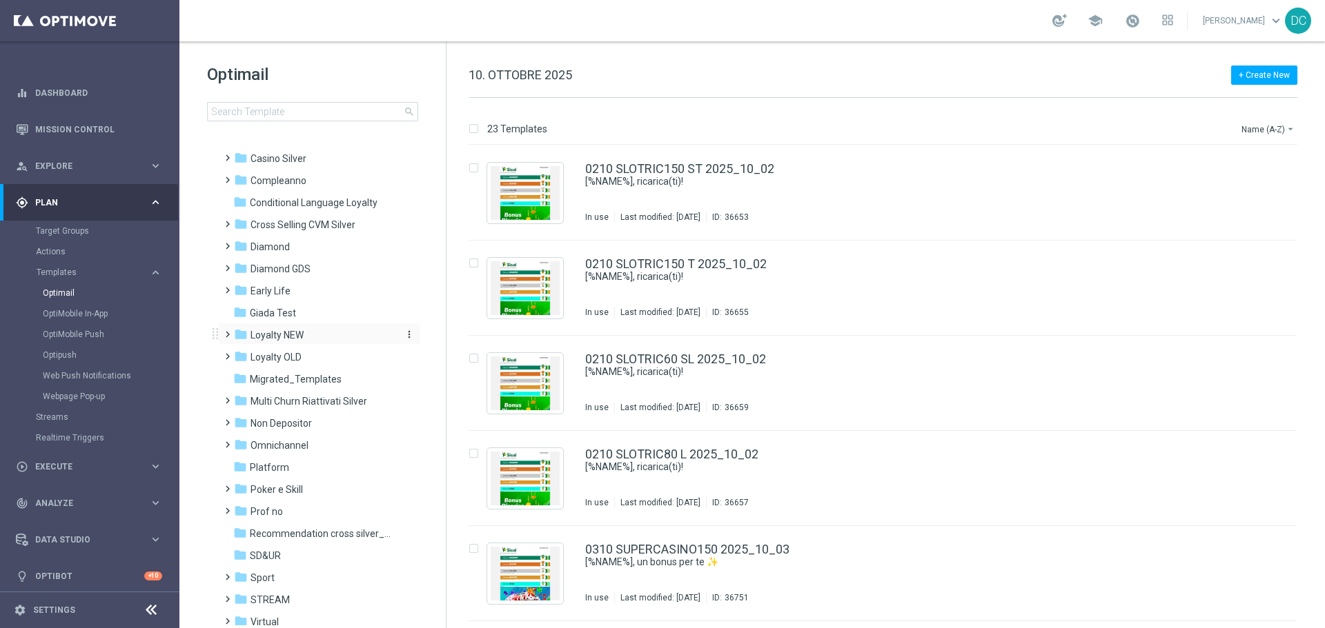
scroll to position [133, 0]
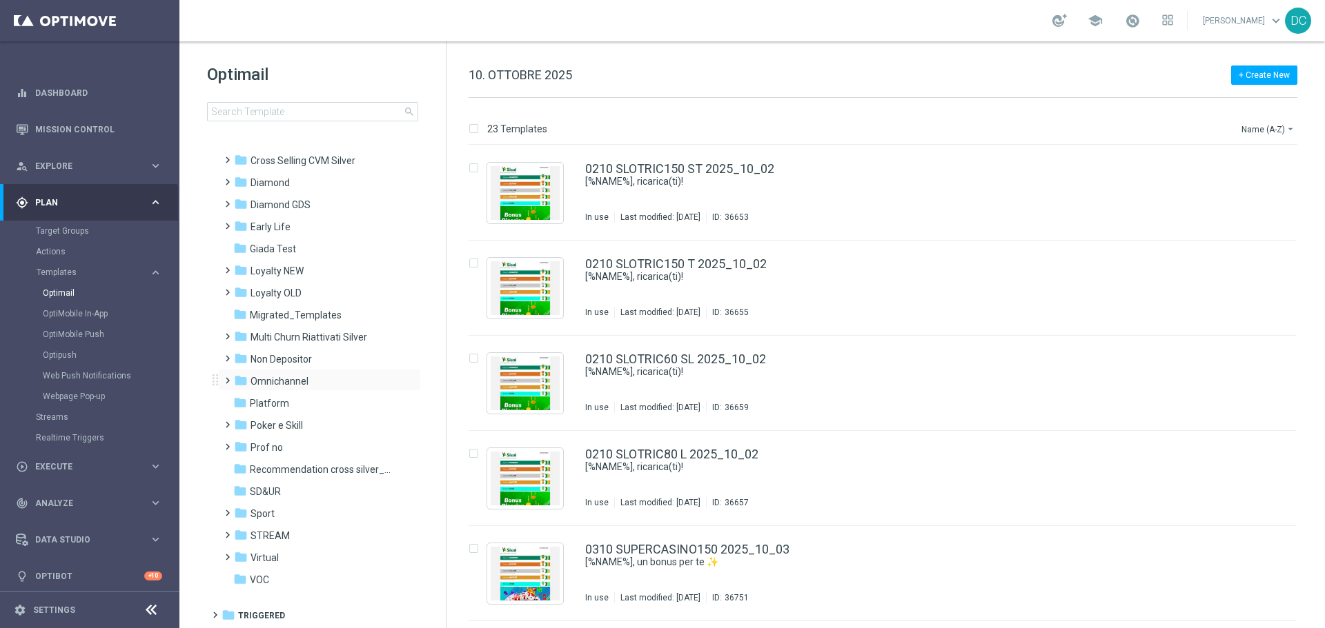
click at [226, 377] on span at bounding box center [224, 375] width 6 height 6
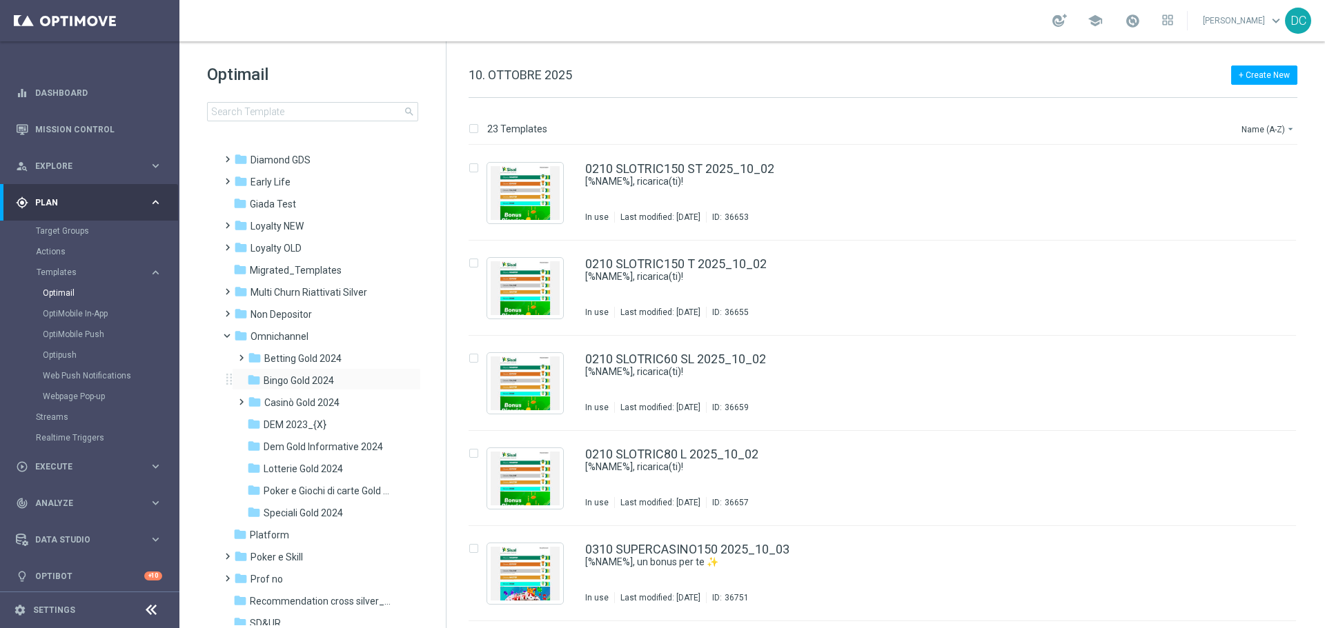
scroll to position [202, 0]
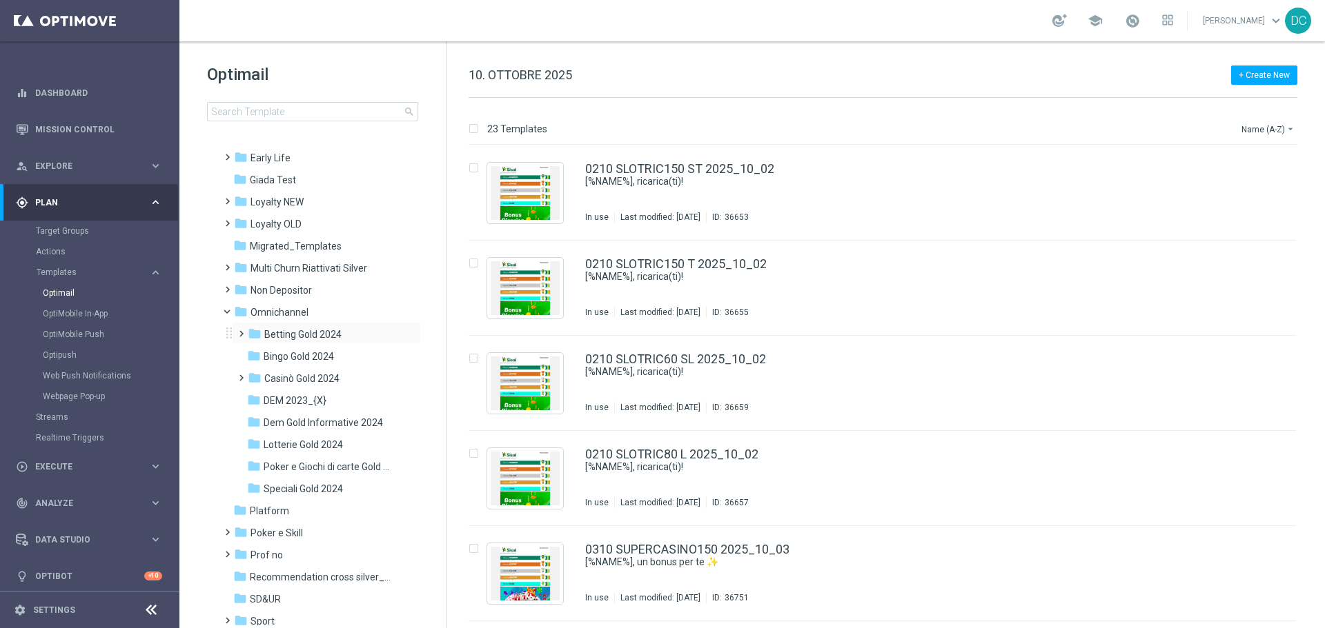
click at [241, 330] on span at bounding box center [238, 328] width 6 height 6
click at [246, 334] on span at bounding box center [247, 331] width 6 height 6
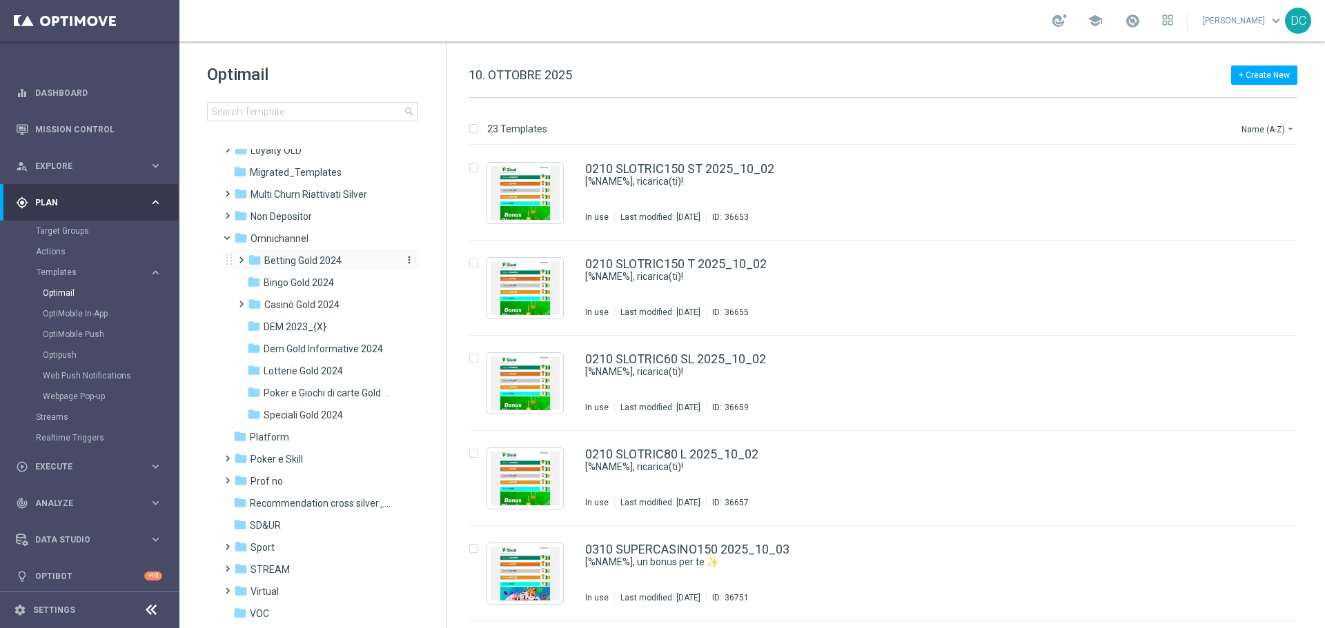
click at [304, 266] on span "Betting Gold 2024" at bounding box center [302, 261] width 77 height 12
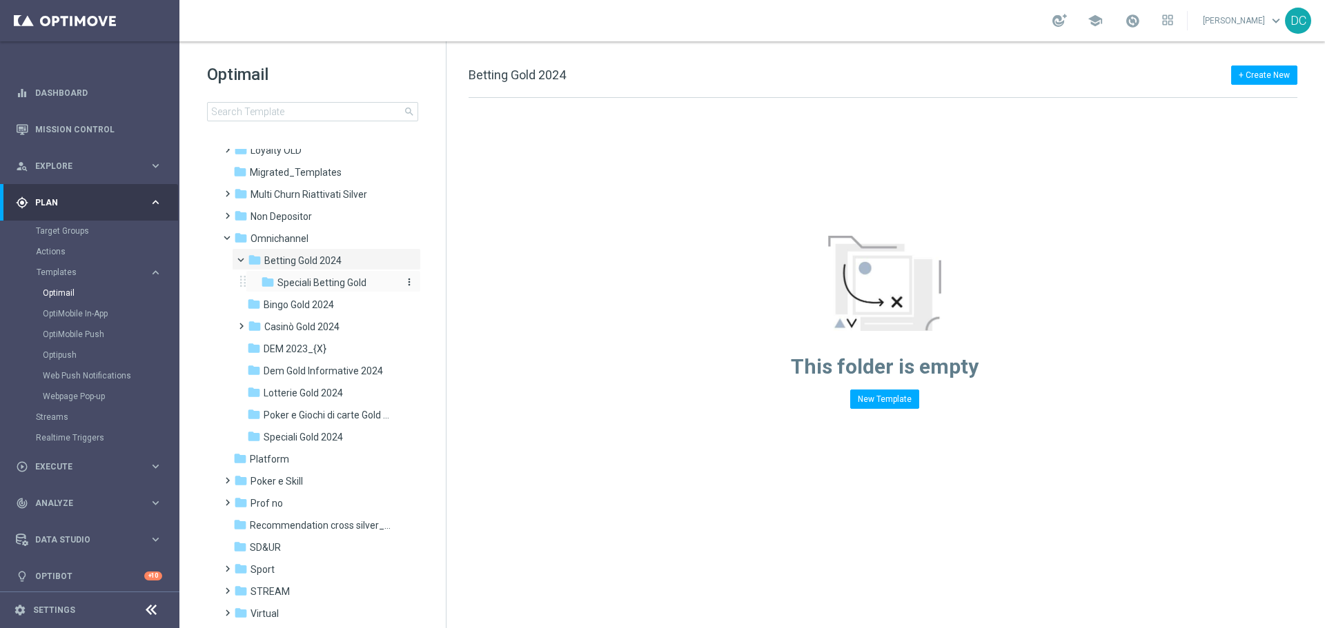
click at [306, 277] on span "Speciali Betting Gold" at bounding box center [321, 283] width 89 height 12
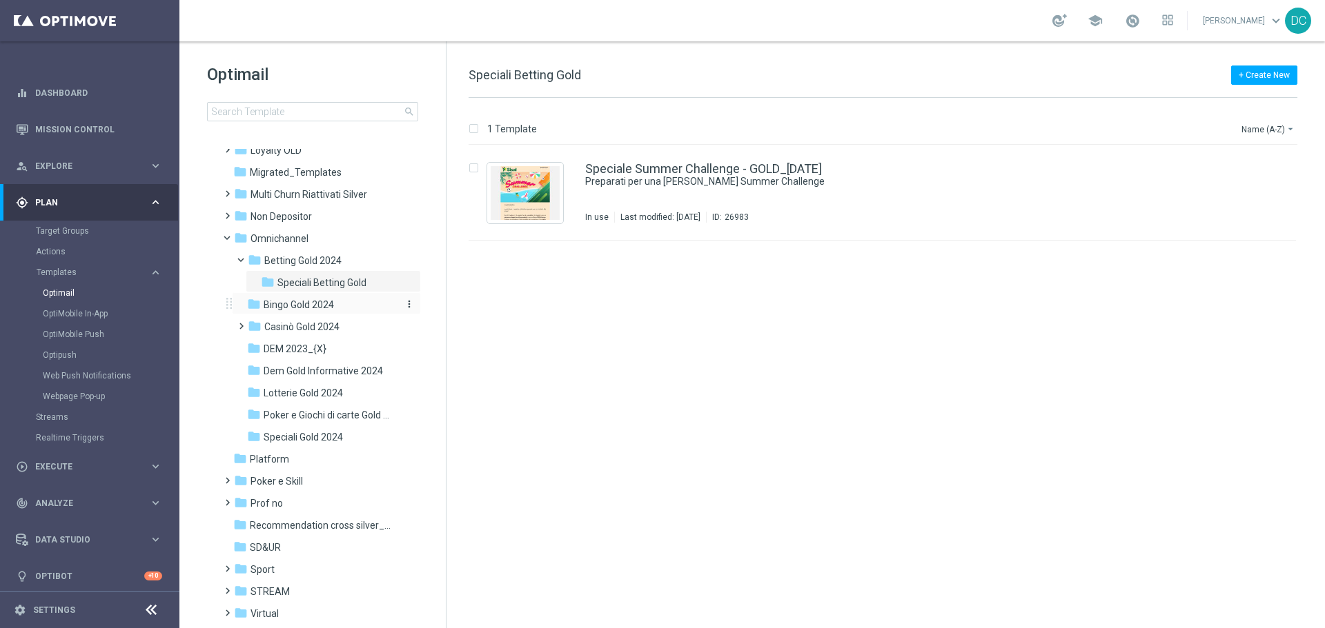
click at [281, 307] on span "Bingo Gold 2024" at bounding box center [299, 305] width 70 height 12
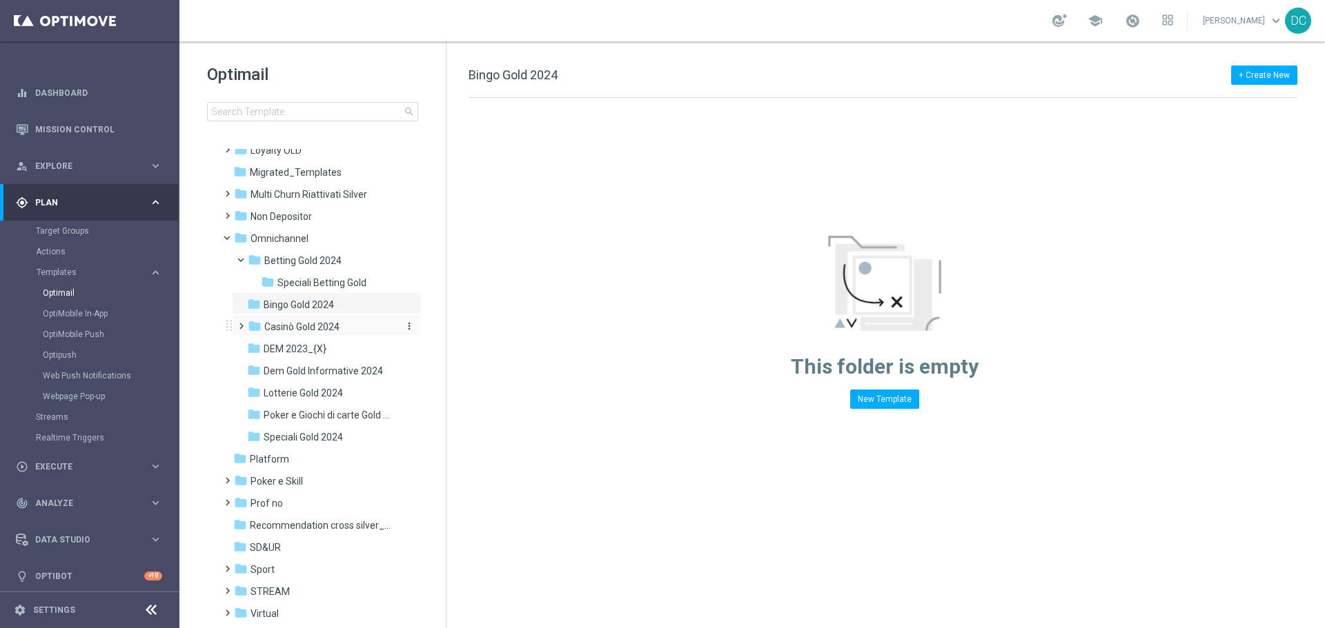
click at [281, 328] on span "Casinò Gold 2024" at bounding box center [301, 327] width 75 height 12
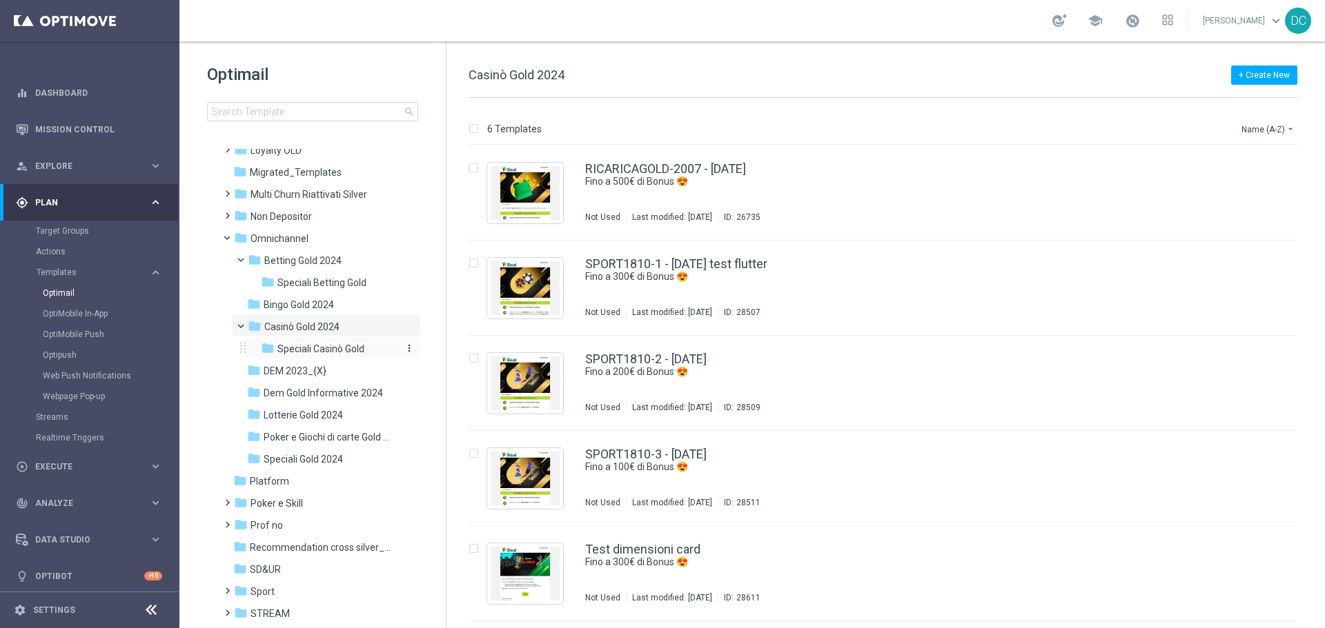
click at [290, 350] on span "Speciali Casinò Gold" at bounding box center [320, 349] width 87 height 12
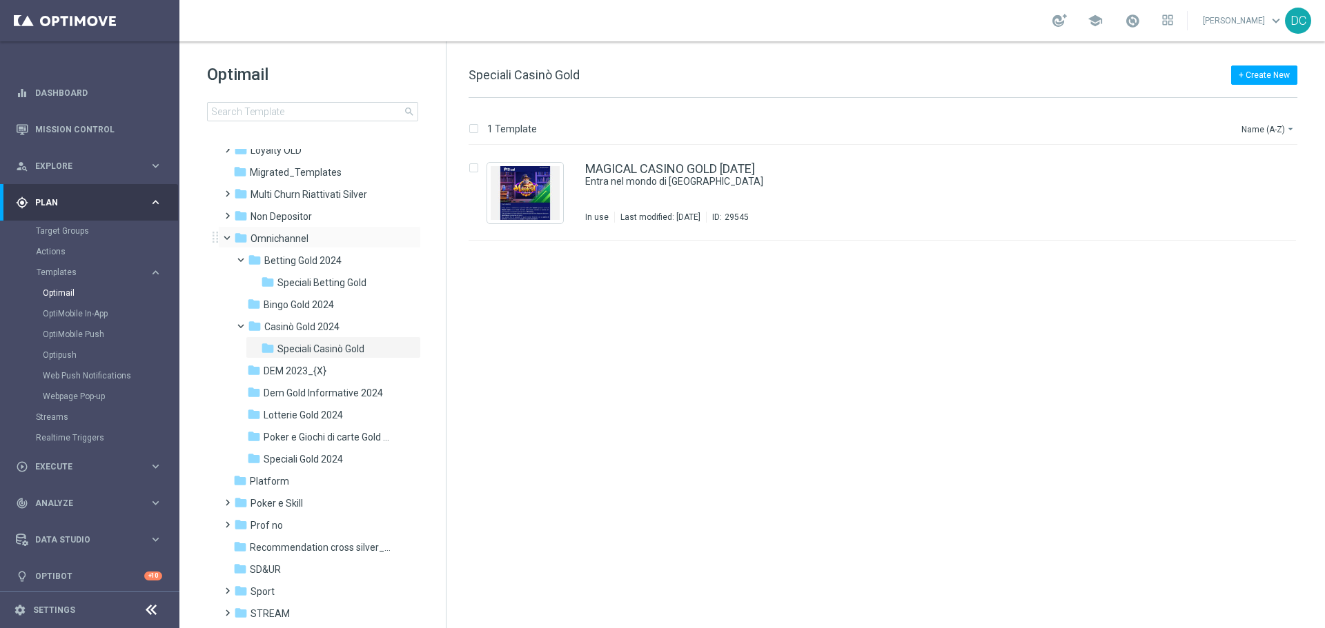
click at [230, 238] on span at bounding box center [233, 235] width 6 height 6
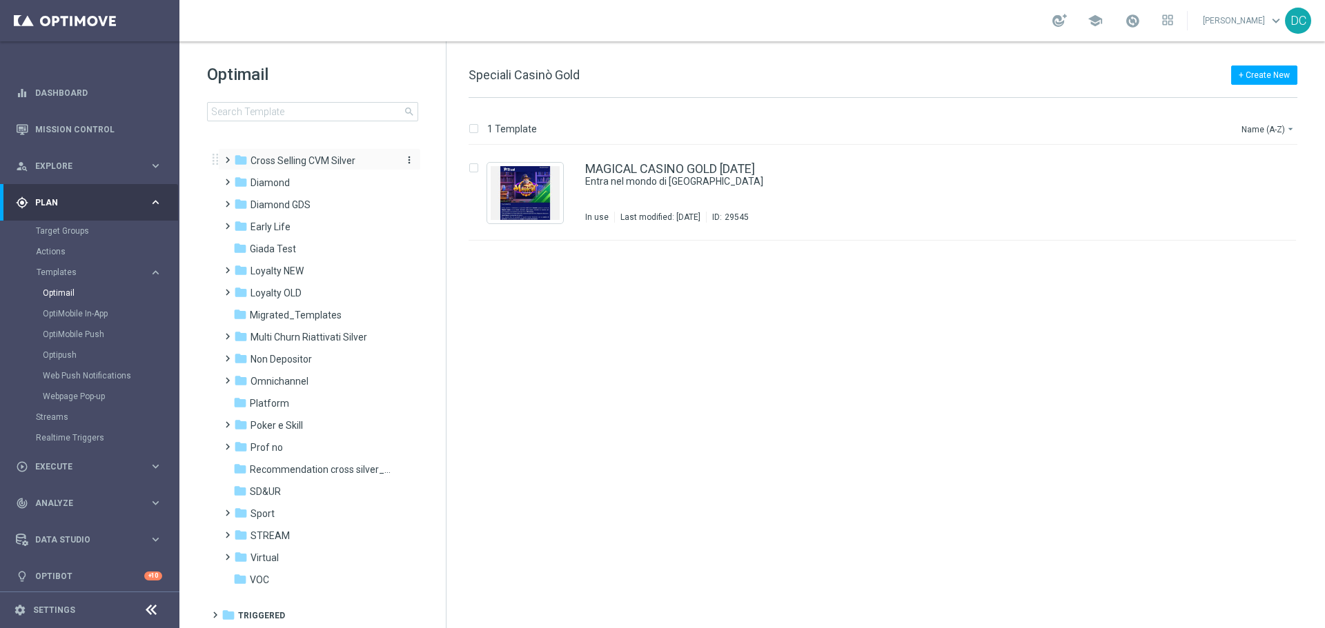
click at [304, 157] on span "Cross Selling CVM Silver" at bounding box center [302, 161] width 105 height 12
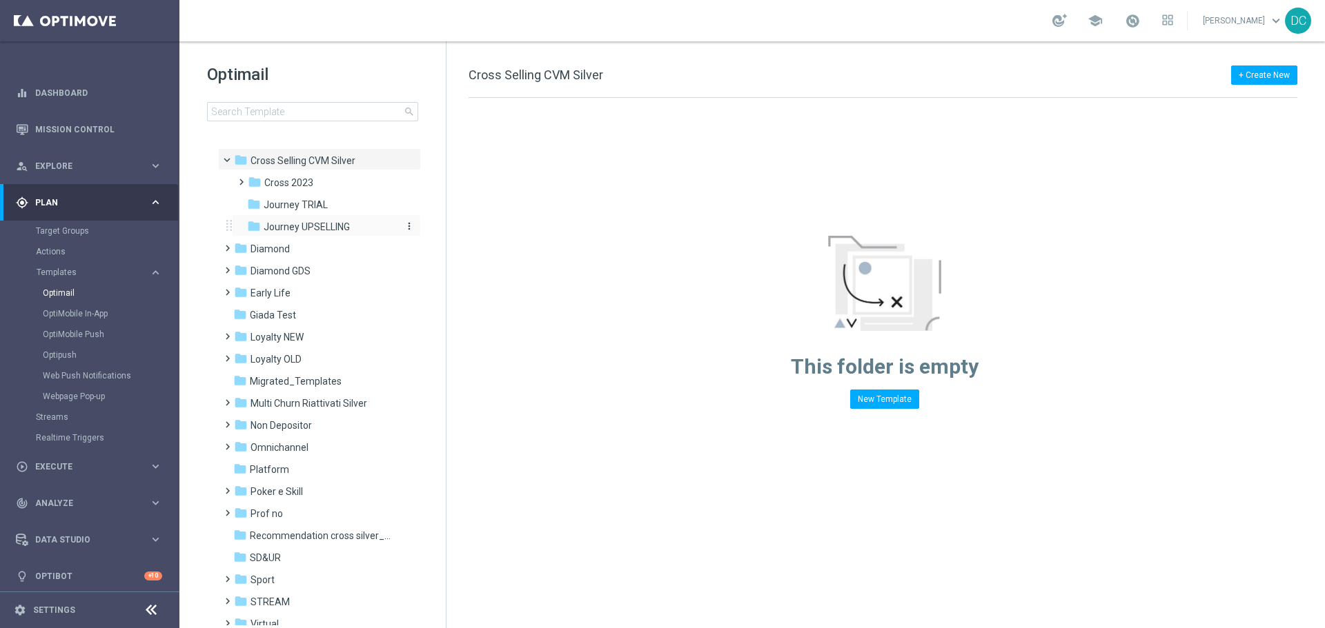
click at [293, 225] on span "Journey UPSELLING" at bounding box center [307, 227] width 86 height 12
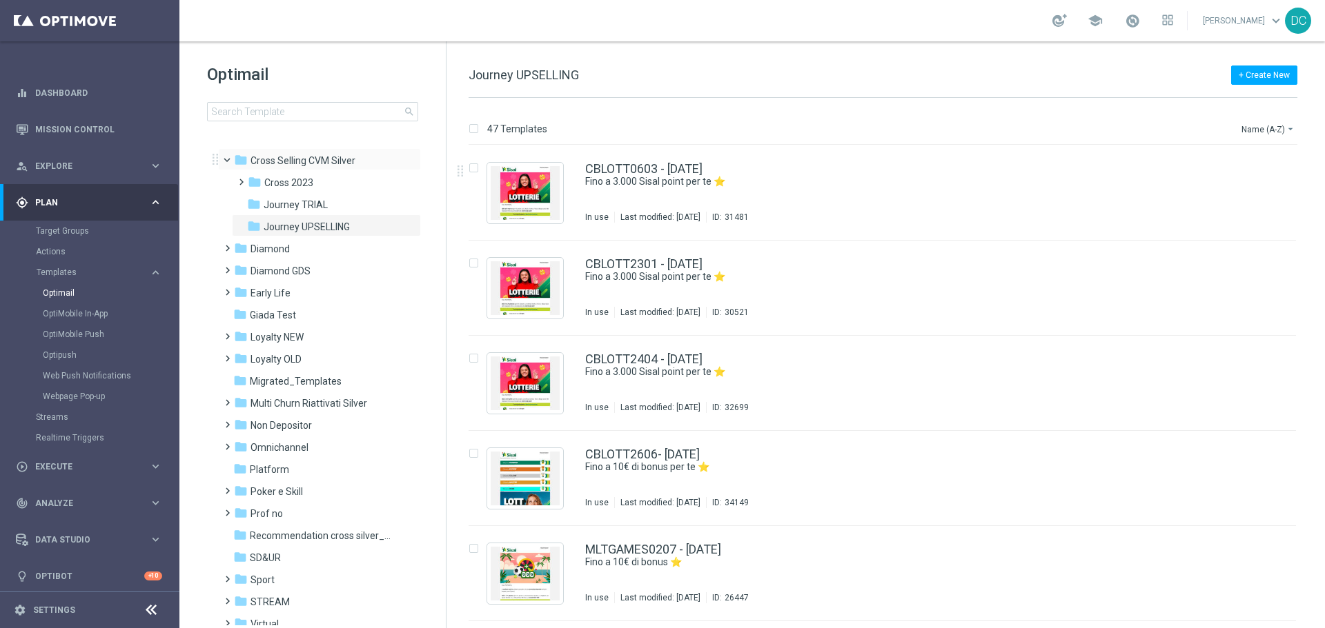
click at [230, 160] on span at bounding box center [233, 157] width 6 height 6
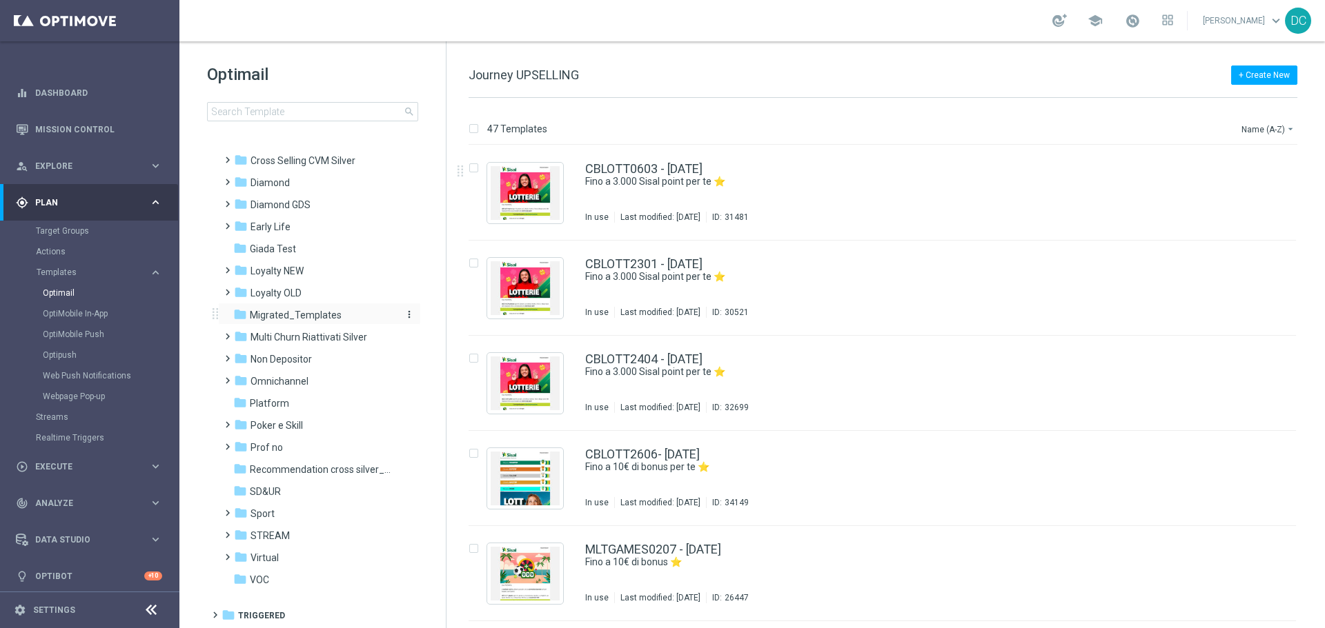
click at [293, 315] on span "Migrated_Templates" at bounding box center [296, 315] width 92 height 12
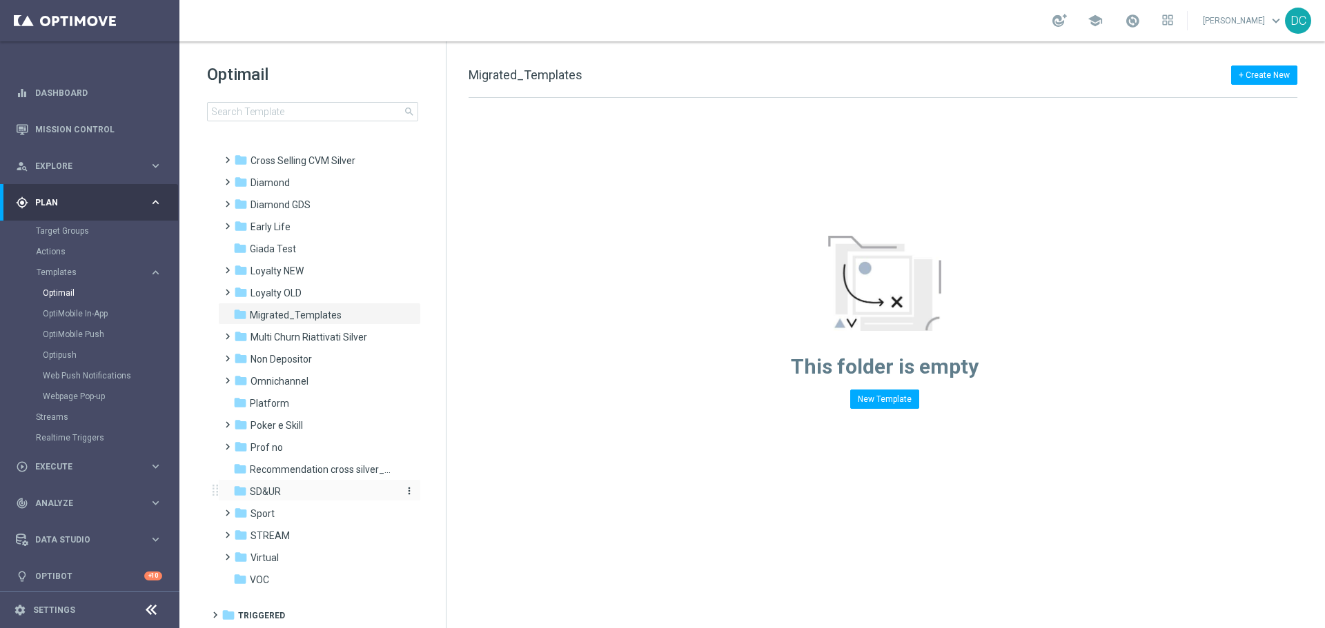
click at [280, 493] on div "folder SD&UR" at bounding box center [312, 492] width 159 height 16
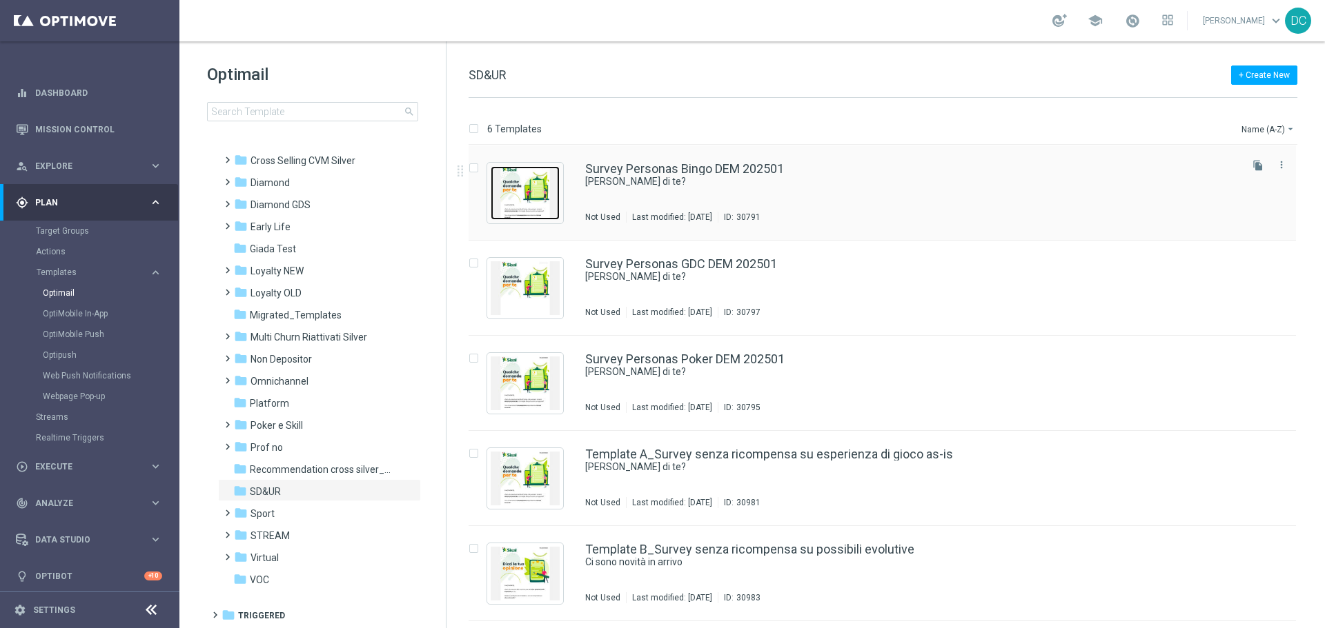
click at [528, 203] on img "Press SPACE to select this row." at bounding box center [524, 193] width 69 height 54
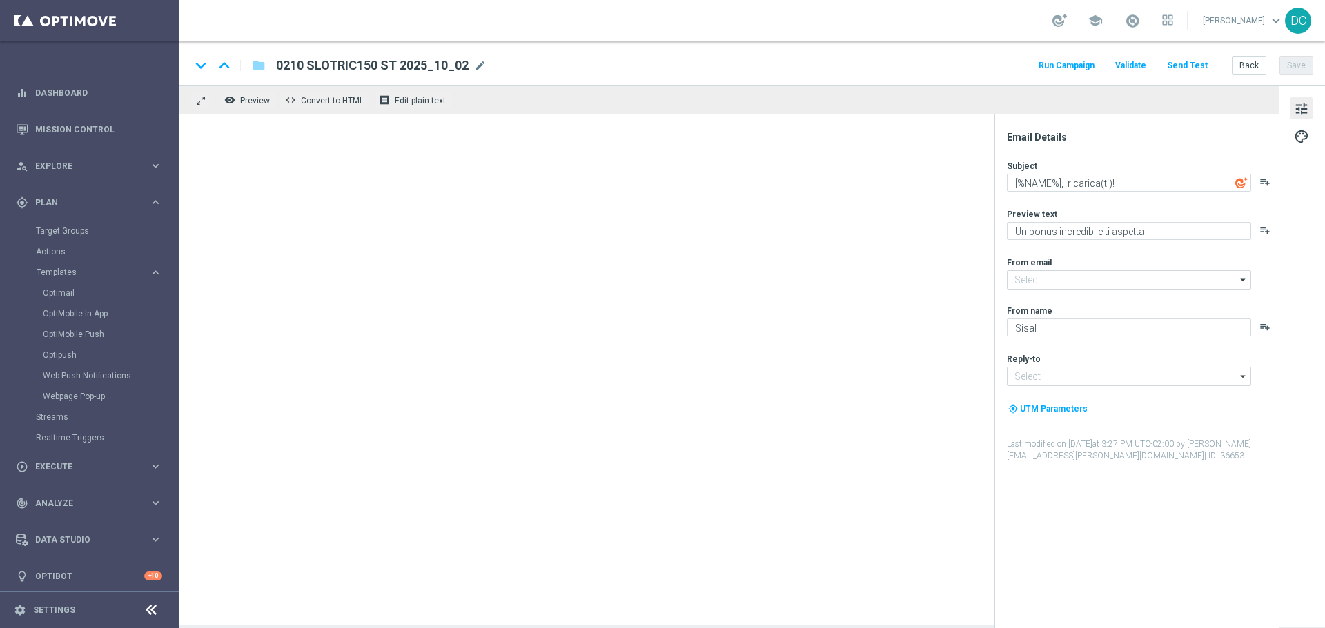
type input "[EMAIL_ADDRESS][DOMAIN_NAME]"
type textarea "[PERSON_NAME] di te?"
type textarea "Dicci la tua opinione!"
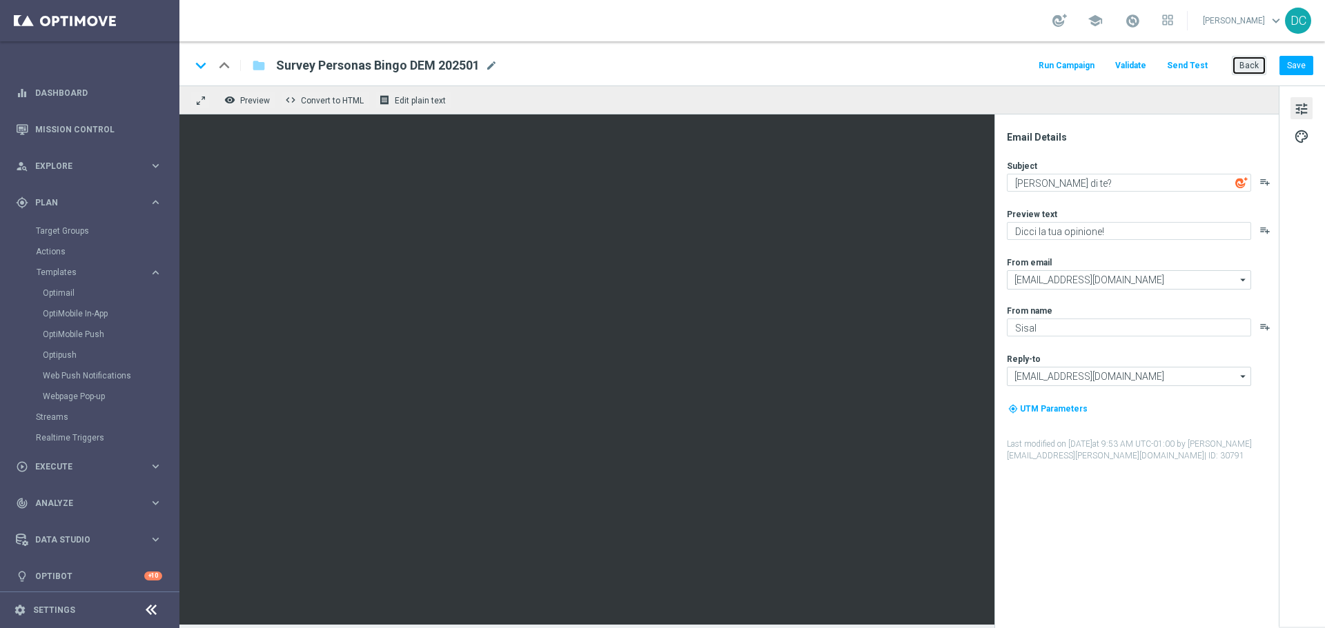
click at [1245, 70] on button "Back" at bounding box center [1248, 65] width 34 height 19
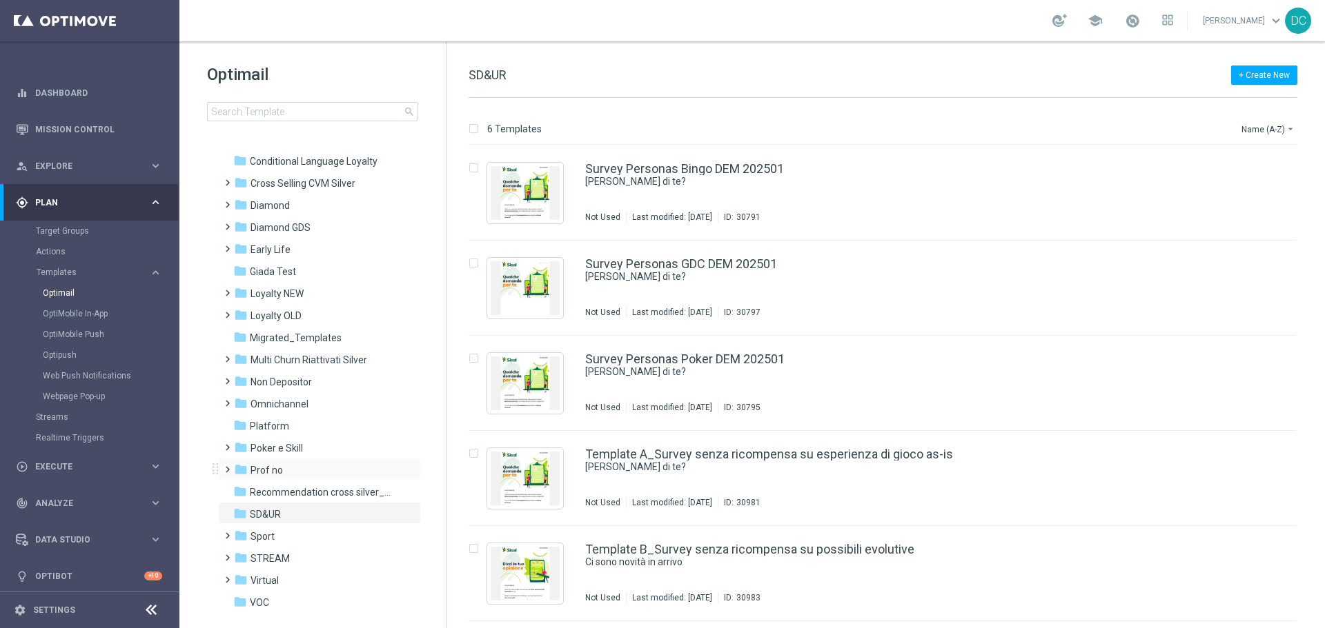
scroll to position [133, 0]
click at [293, 513] on div "folder Sport" at bounding box center [313, 514] width 159 height 16
